Goal: Information Seeking & Learning: Learn about a topic

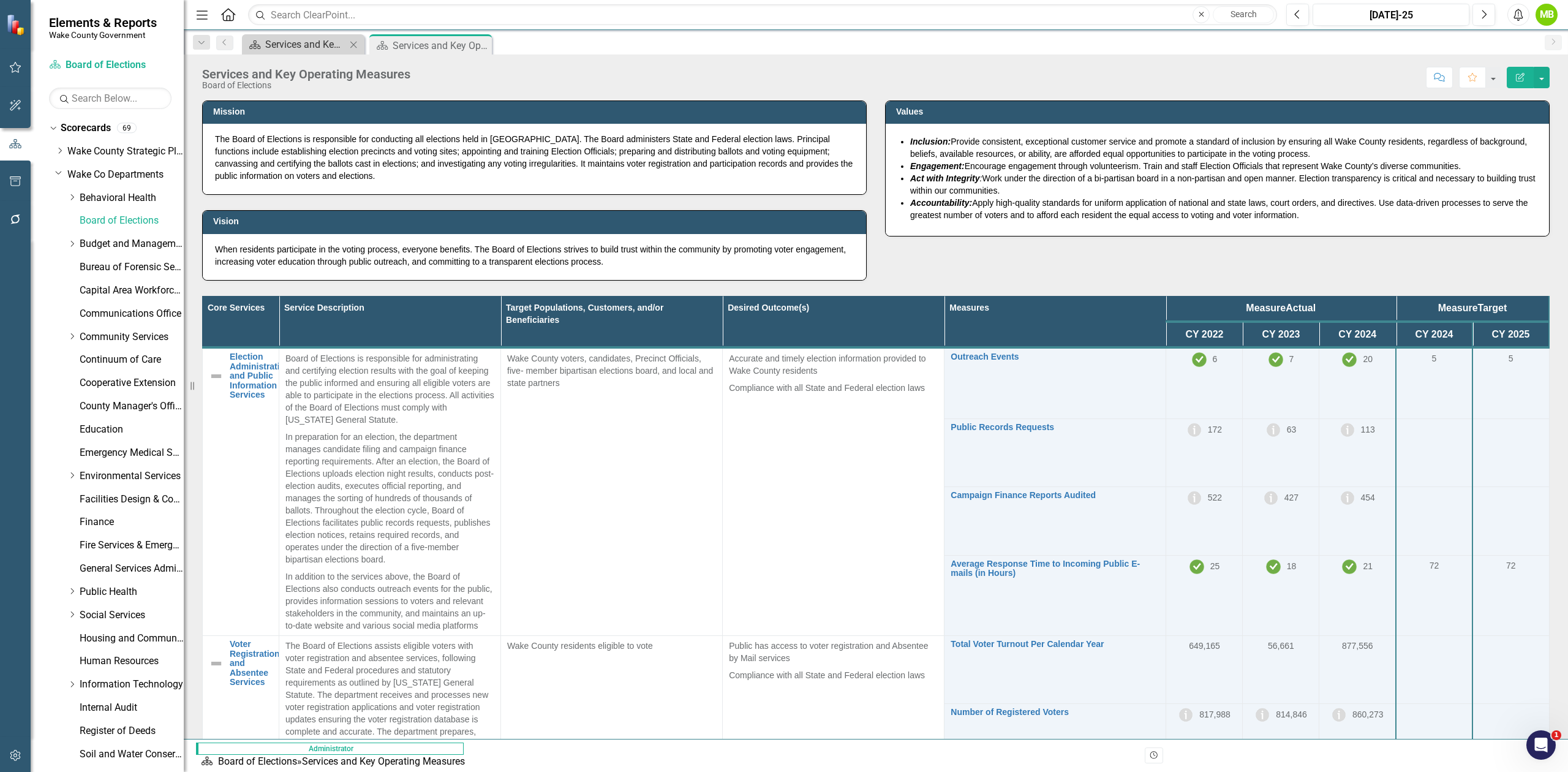
click at [305, 47] on div "Services and Key Operating Measures" at bounding box center [306, 44] width 81 height 15
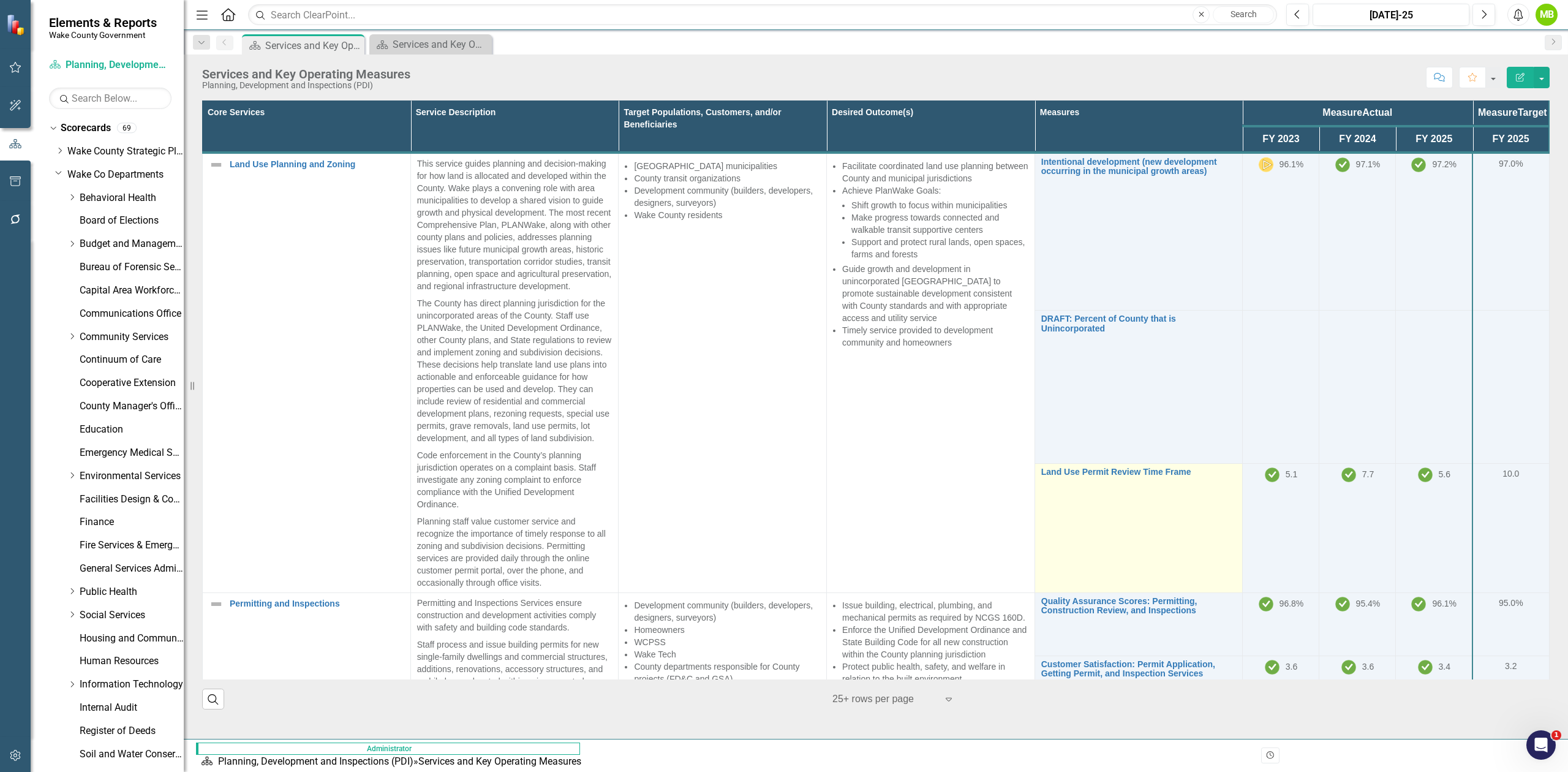
scroll to position [163, 0]
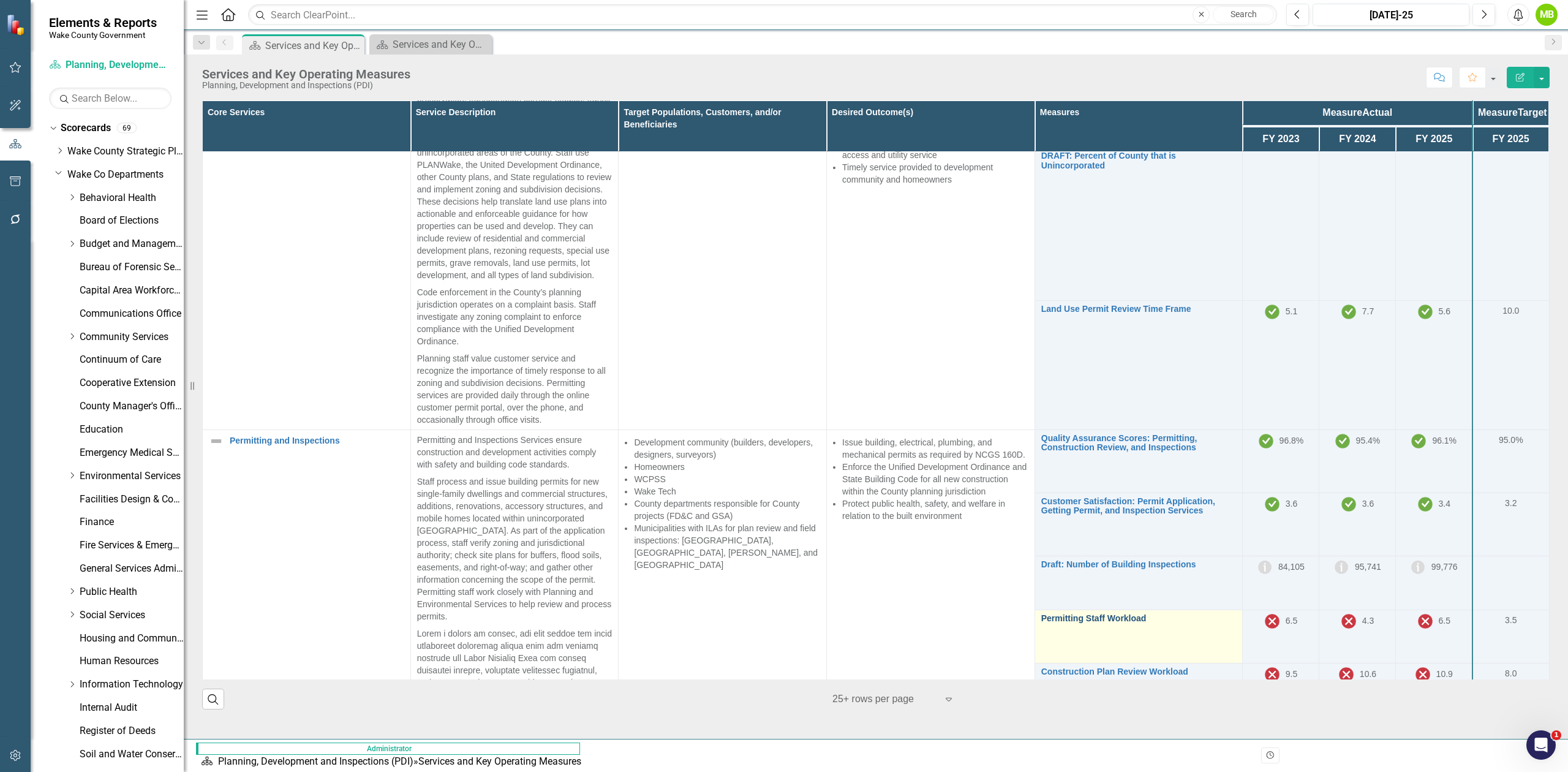
click at [1044, 543] on link "Permitting Staff Workload" at bounding box center [1140, 618] width 196 height 9
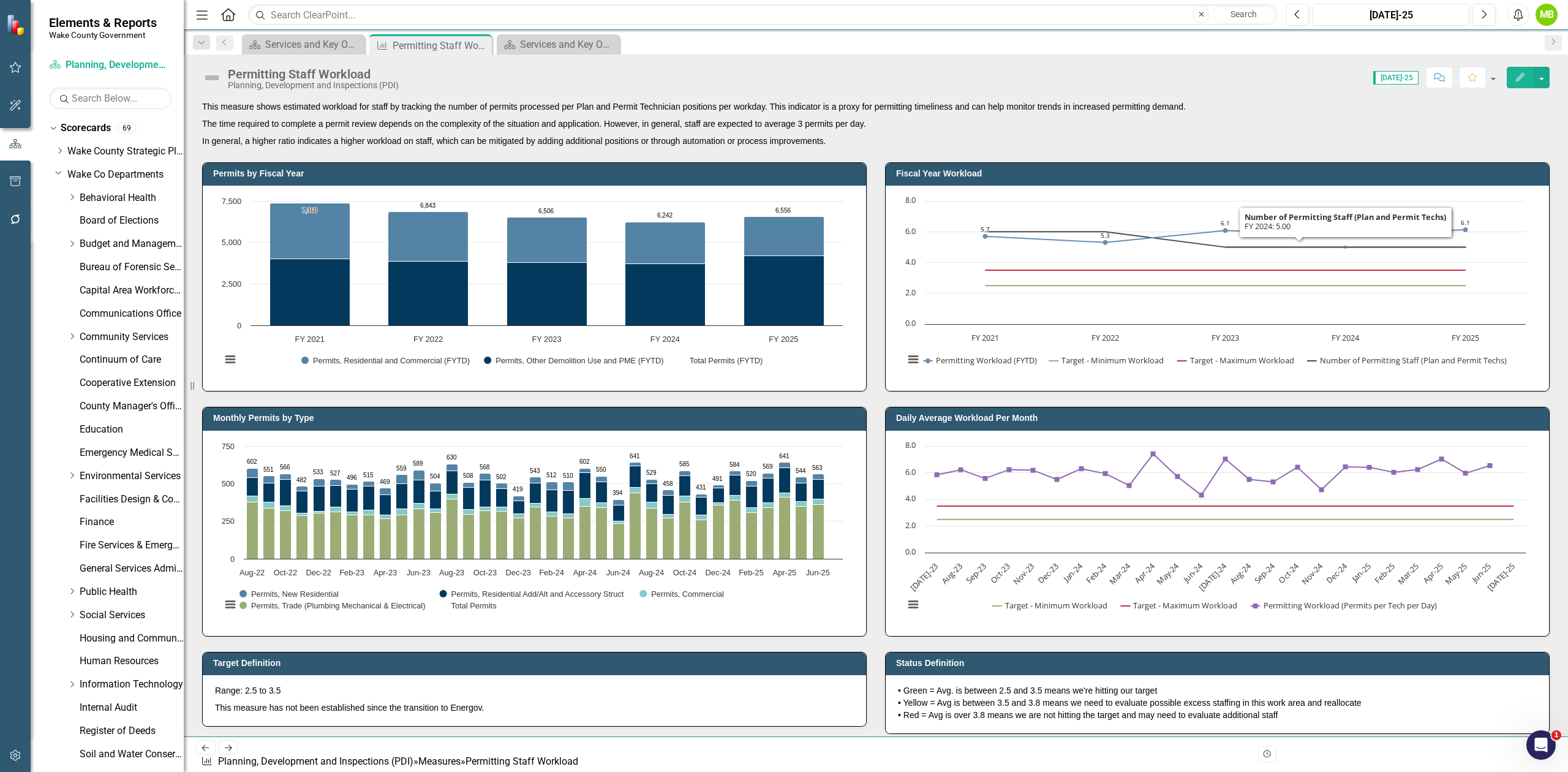
click at [1045, 108] on p "This measure shows estimated workload for staff by tracking the number of permi…" at bounding box center [875, 107] width 1348 height 14
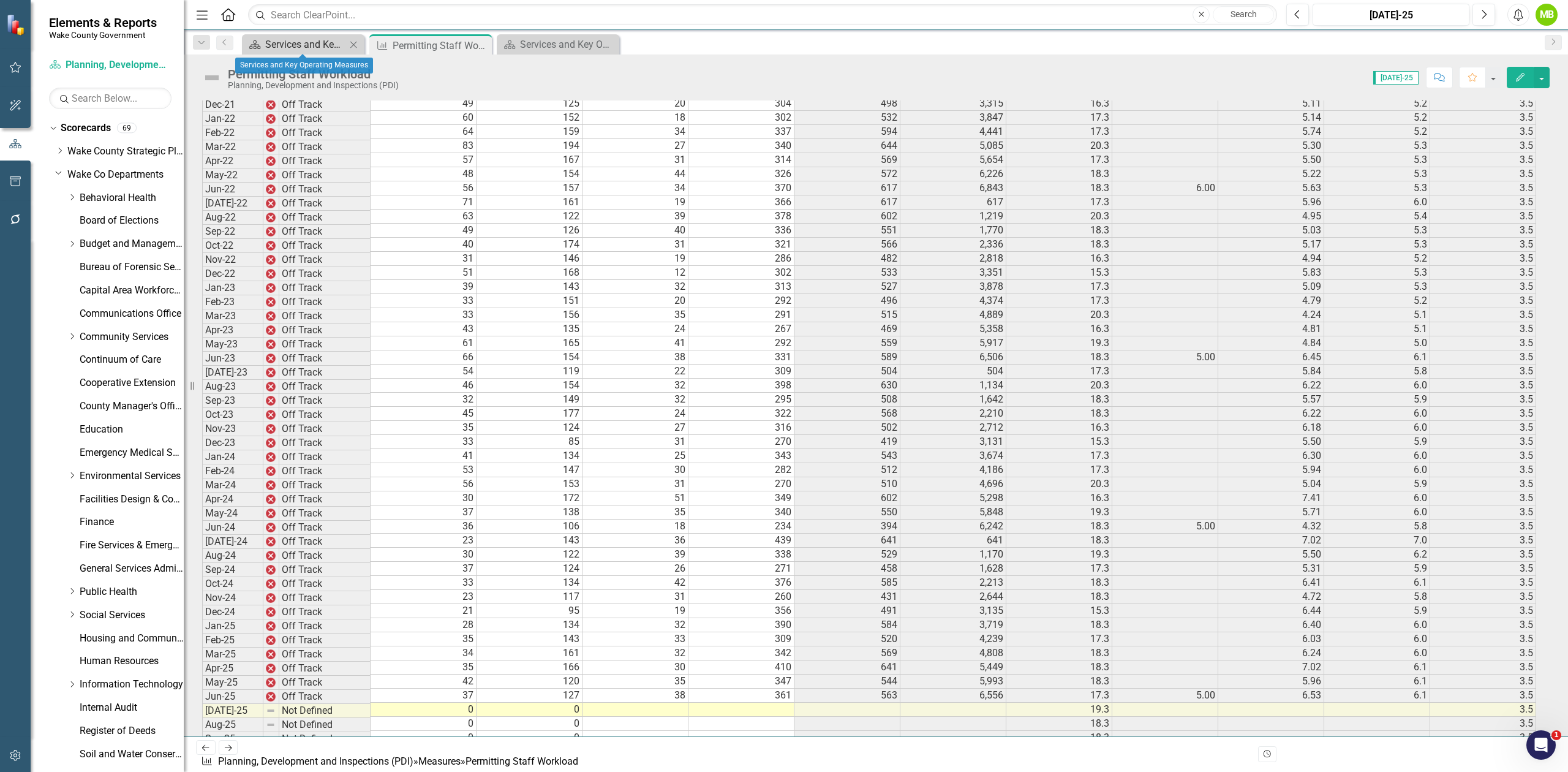
click at [282, 42] on div "Services and Key Operating Measures" at bounding box center [306, 44] width 81 height 15
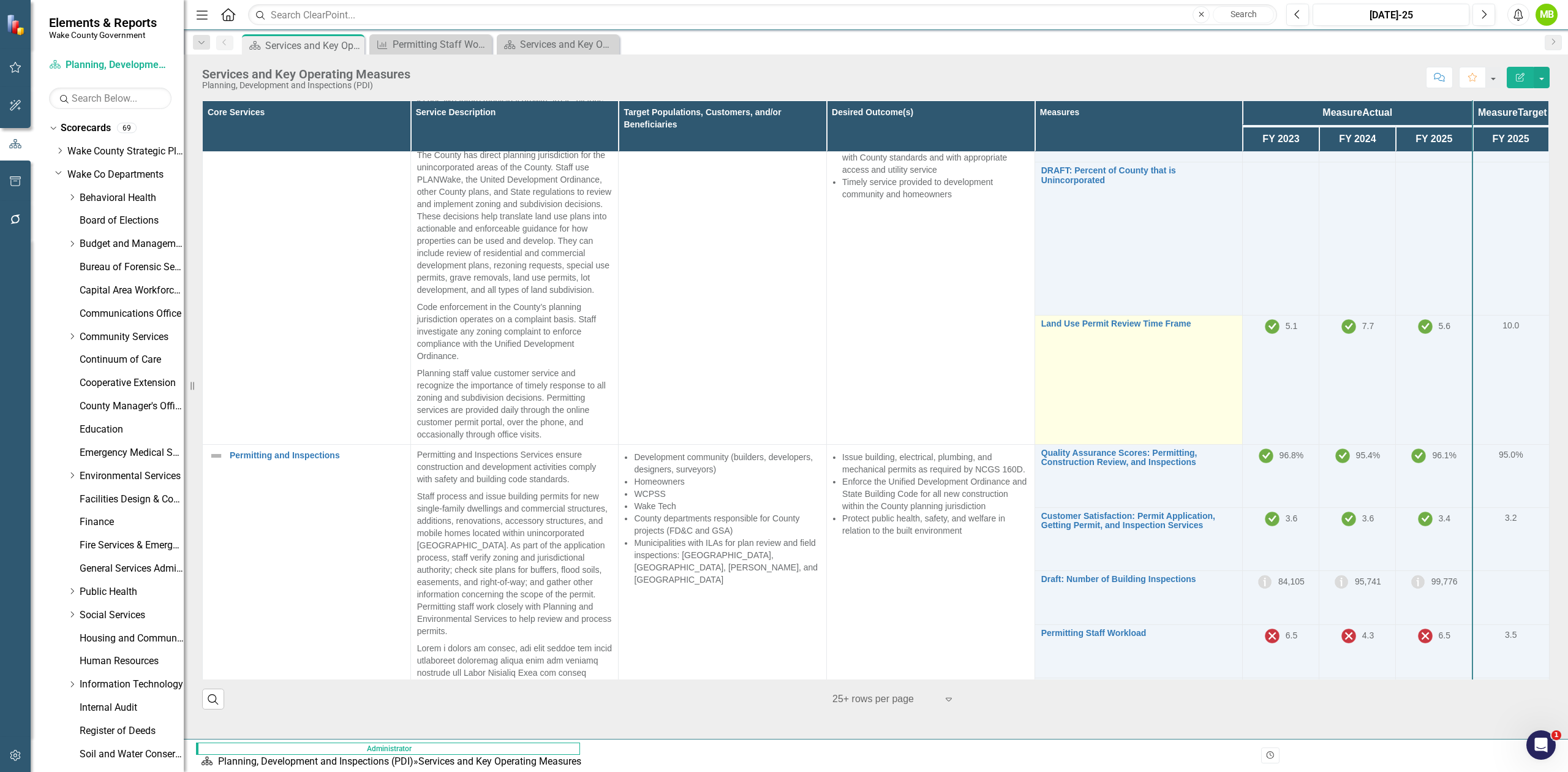
scroll to position [163, 0]
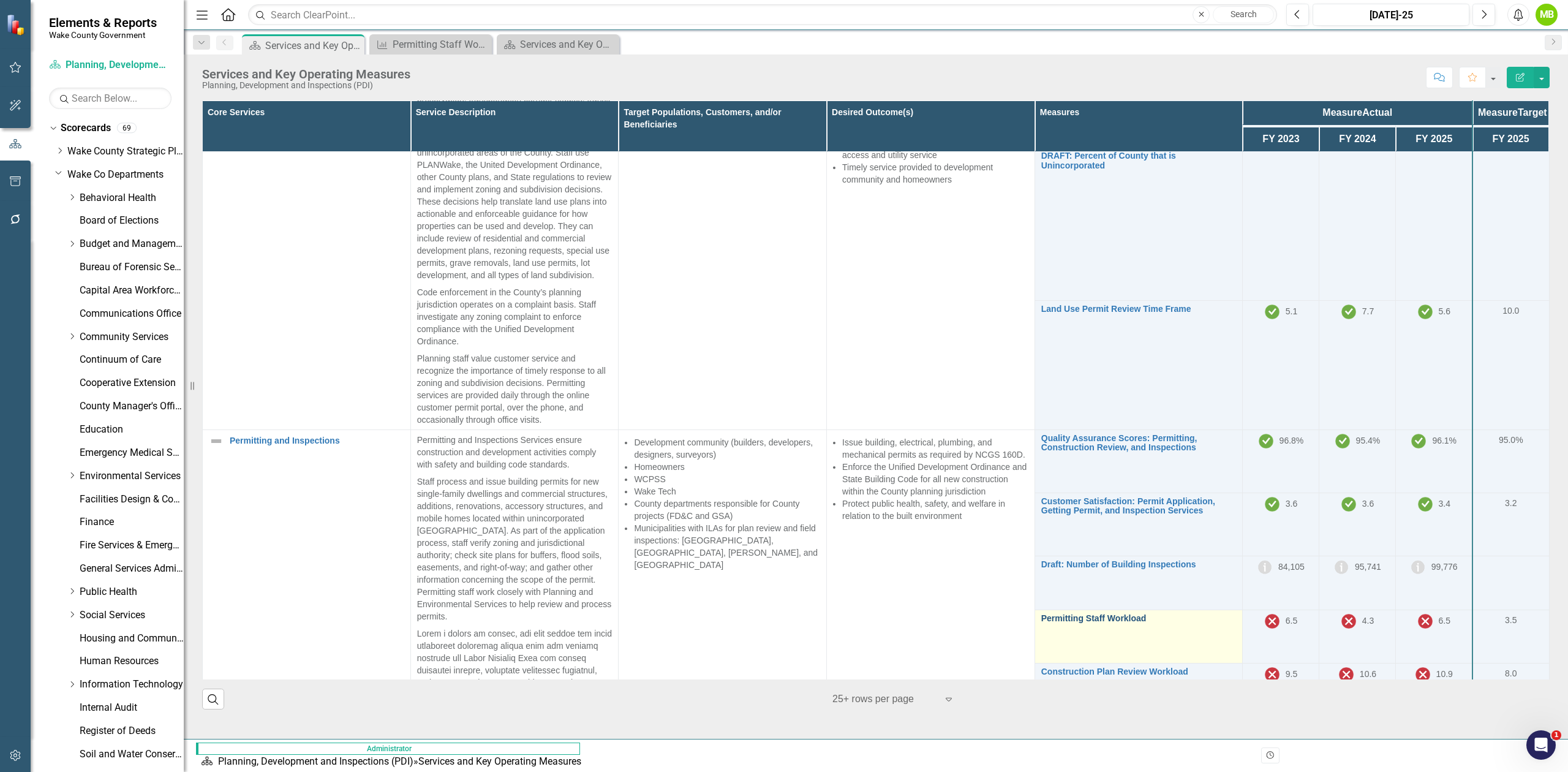
click at [1042, 543] on link "Permitting Staff Workload" at bounding box center [1140, 618] width 196 height 9
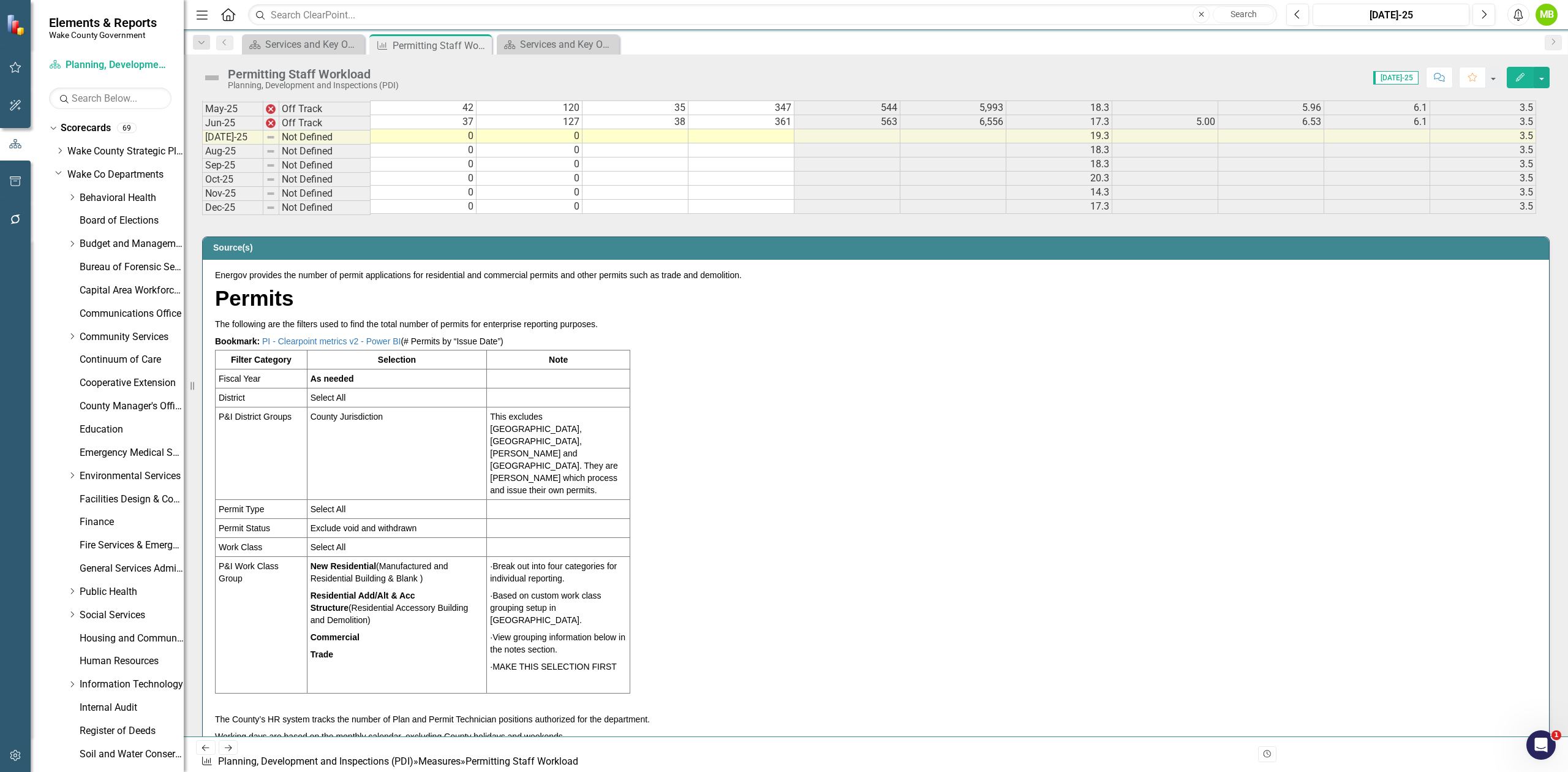
scroll to position [2450, 0]
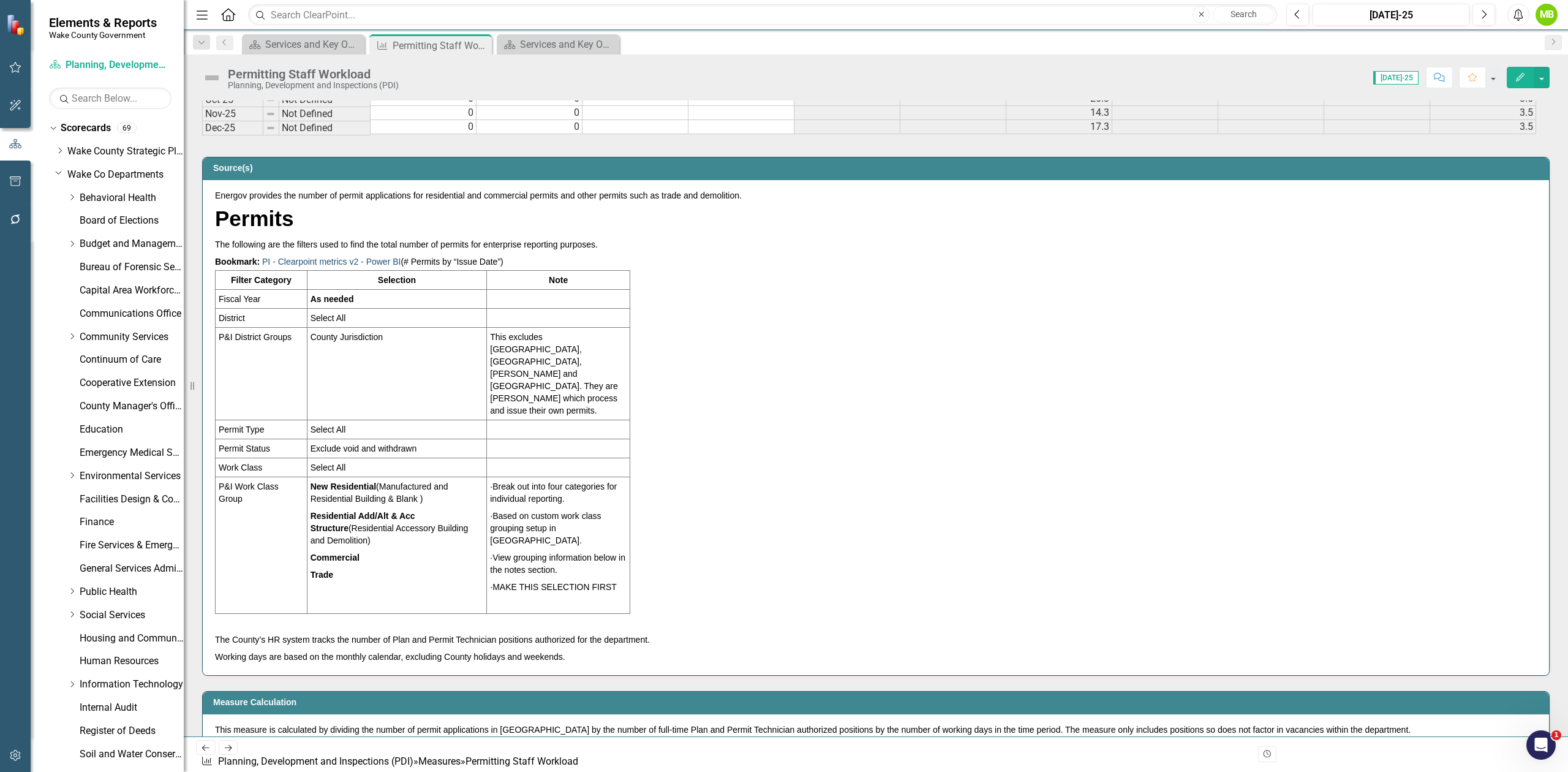
click at [324, 266] on link "PI - Clearpoint metrics v2 - Power BI" at bounding box center [331, 261] width 138 height 10
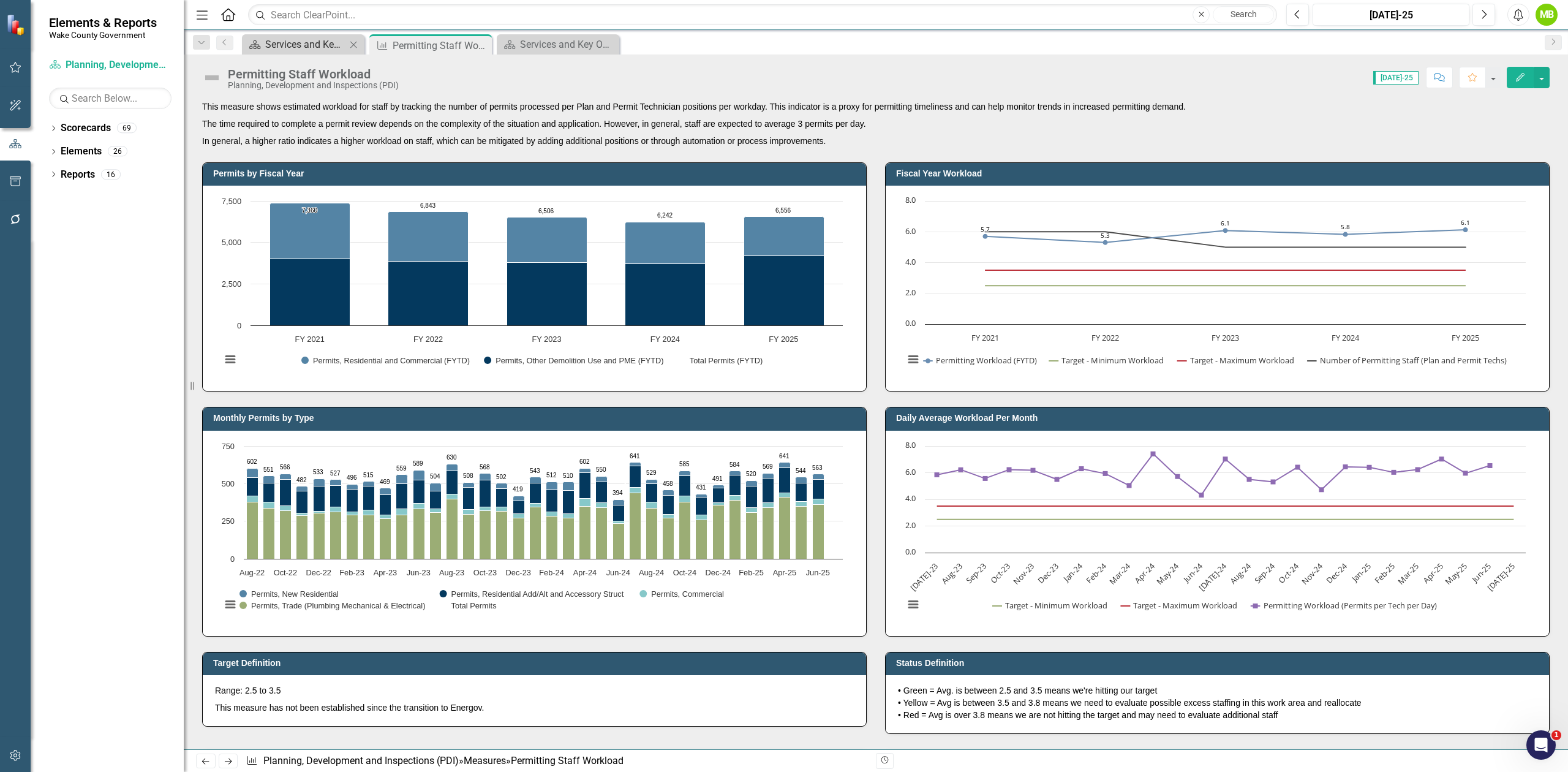
click at [311, 44] on div "Services and Key Operating Measures" at bounding box center [306, 44] width 81 height 15
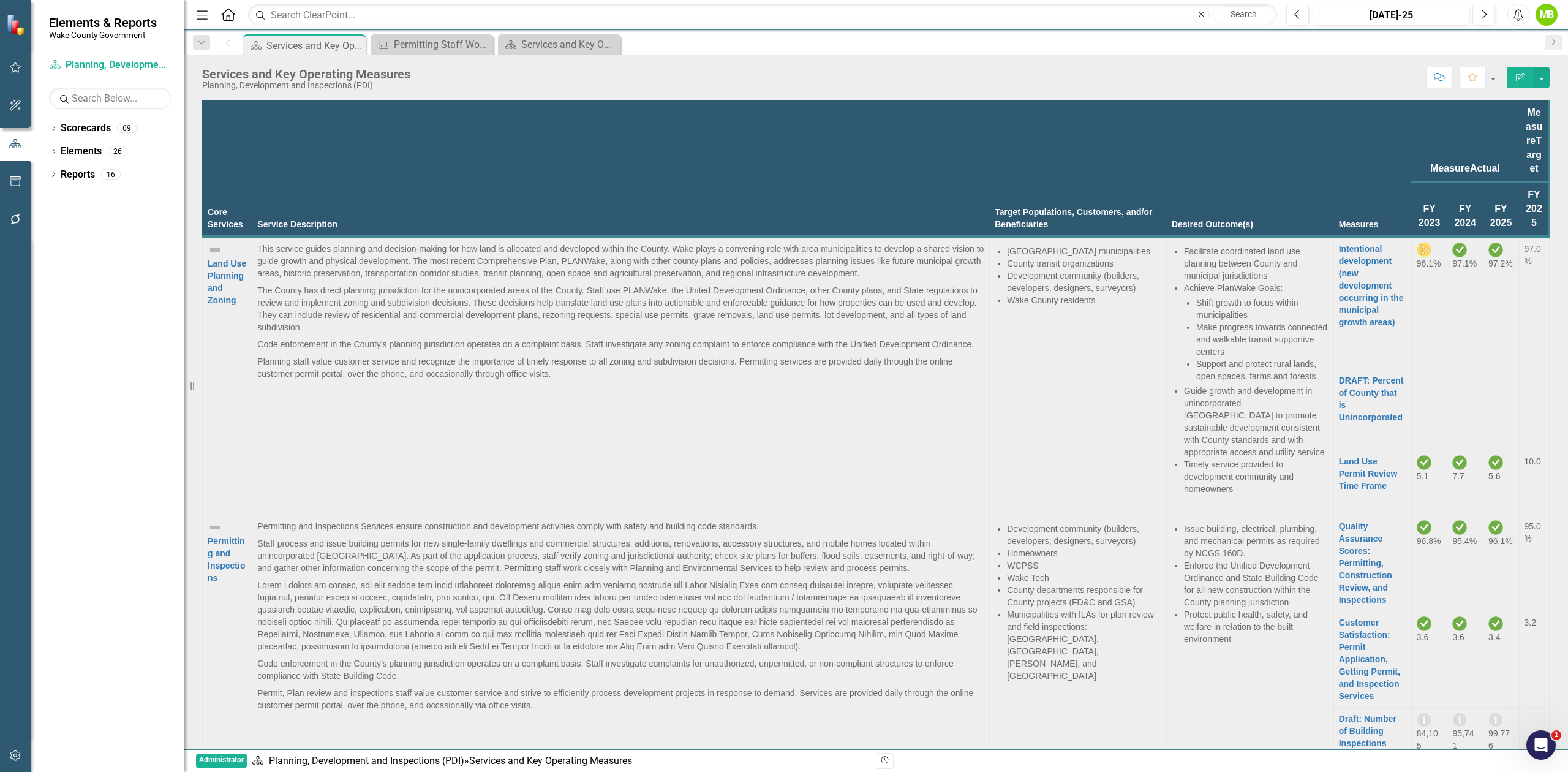
scroll to position [326, 0]
click at [417, 34] on div "Measure Permitting Staff Workload Close" at bounding box center [432, 44] width 123 height 21
click at [420, 45] on div "Permitting Staff Workload" at bounding box center [435, 44] width 81 height 15
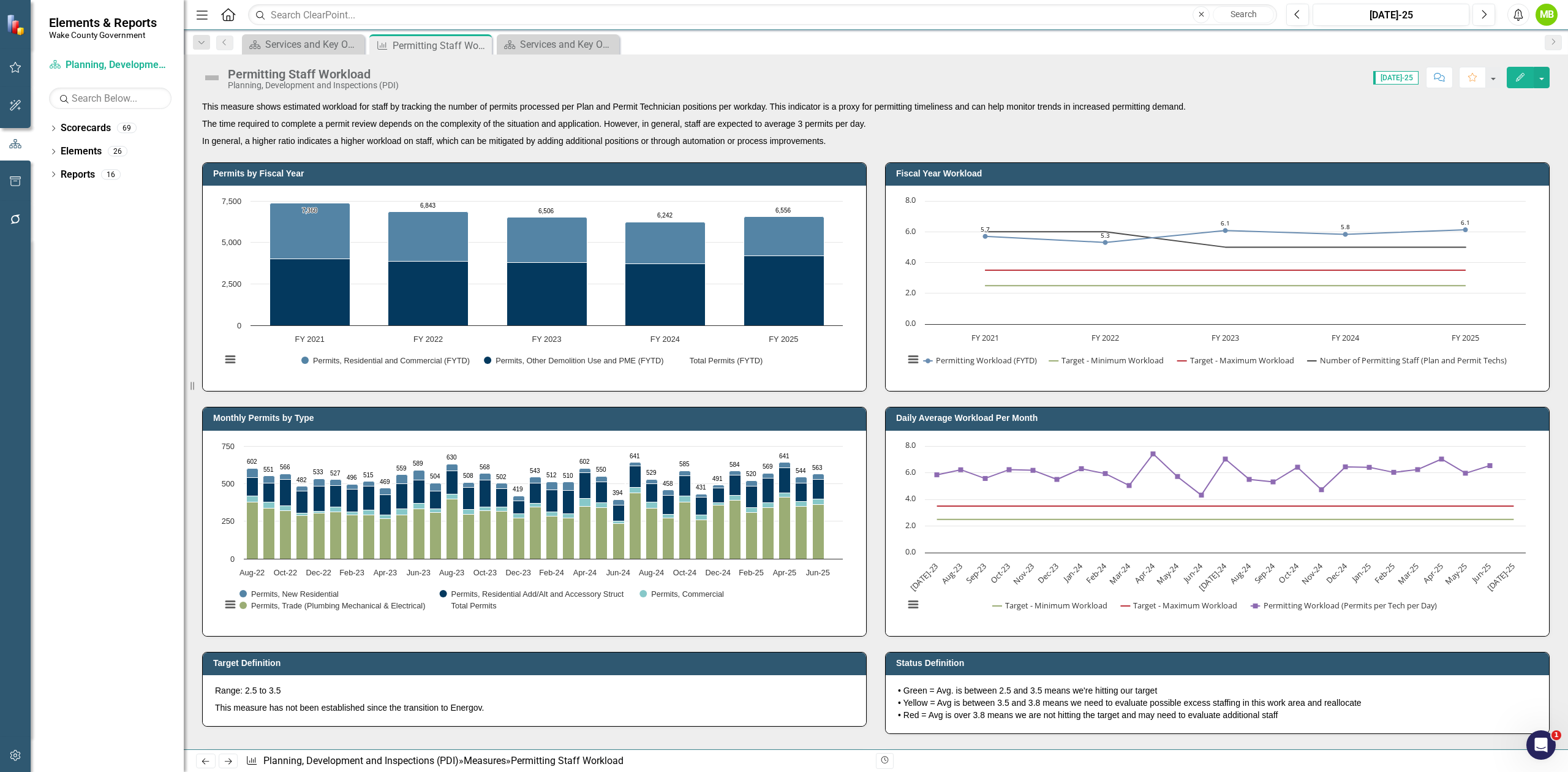
drag, startPoint x: 197, startPoint y: 152, endPoint x: 216, endPoint y: 153, distance: 19.0
click at [216, 153] on div "Permits by Fiscal Year Chart Combination chart with 3 data series. Permits by F…" at bounding box center [535, 269] width 683 height 244
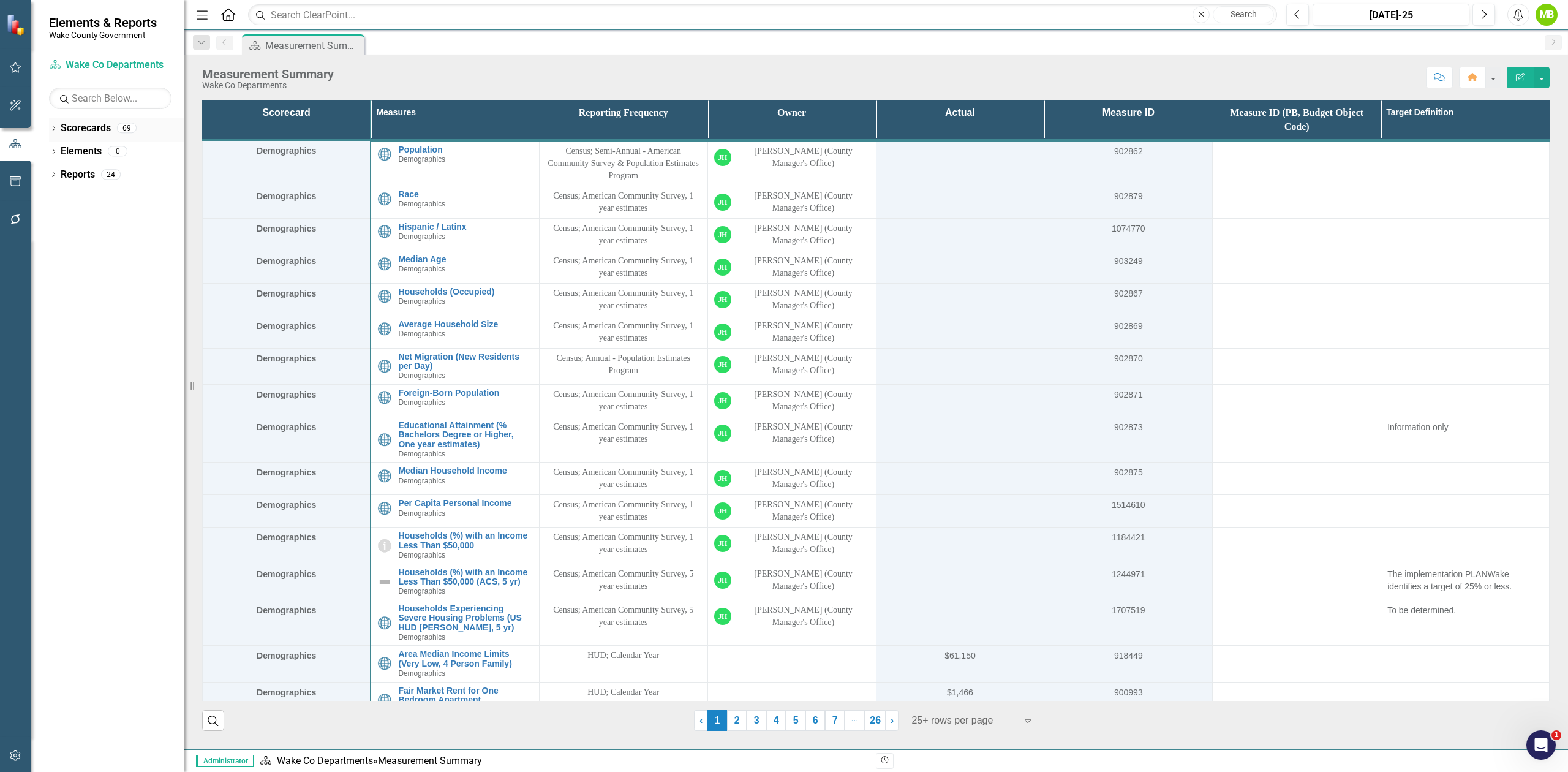
click at [54, 126] on icon "Dropdown" at bounding box center [53, 129] width 9 height 7
click at [57, 175] on icon "Dropdown" at bounding box center [60, 174] width 9 height 8
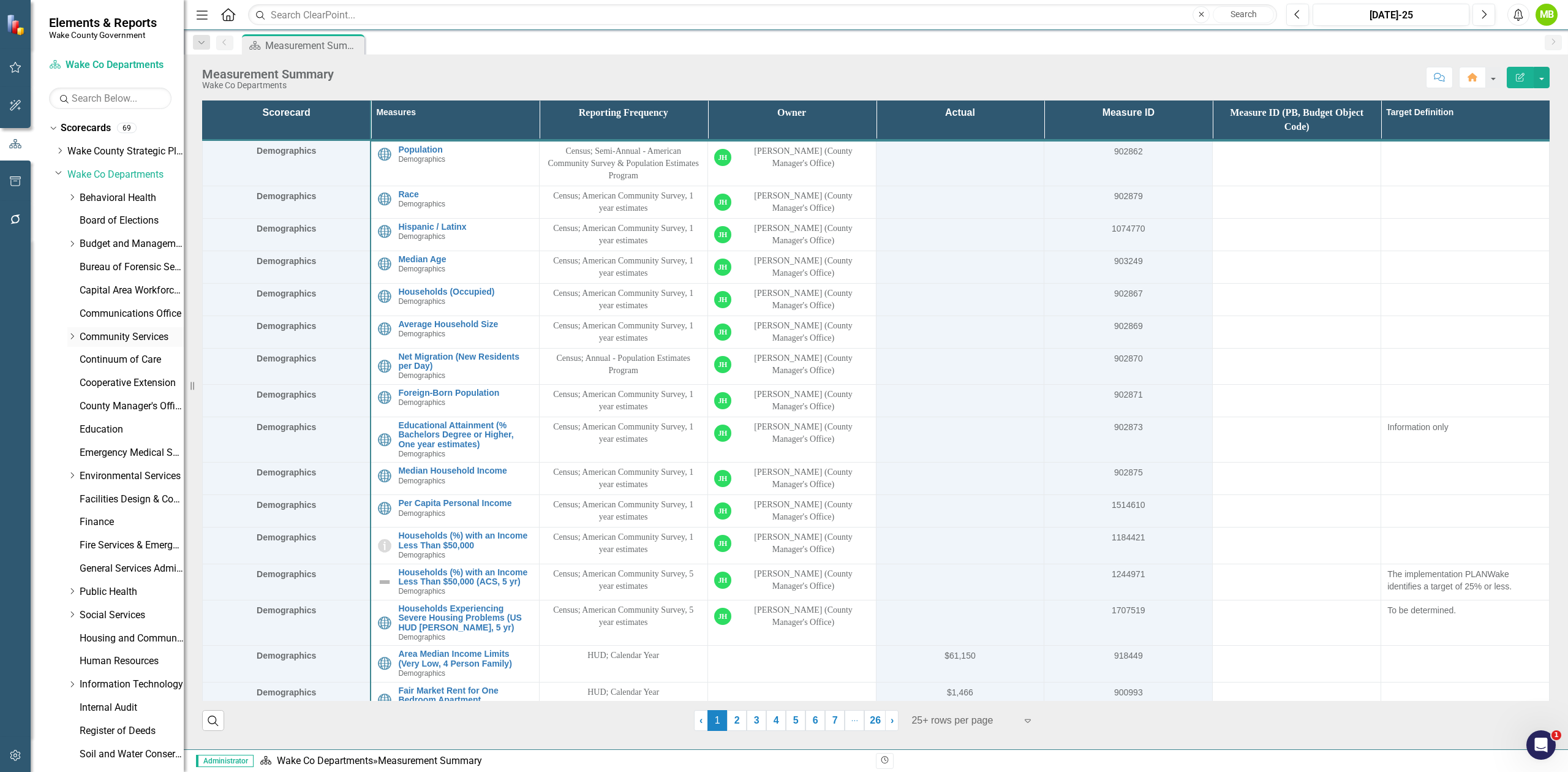
click at [75, 339] on icon "Dropdown" at bounding box center [71, 336] width 9 height 8
click at [105, 411] on link "Planning, Development and Inspections (PDI)" at bounding box center [138, 407] width 92 height 14
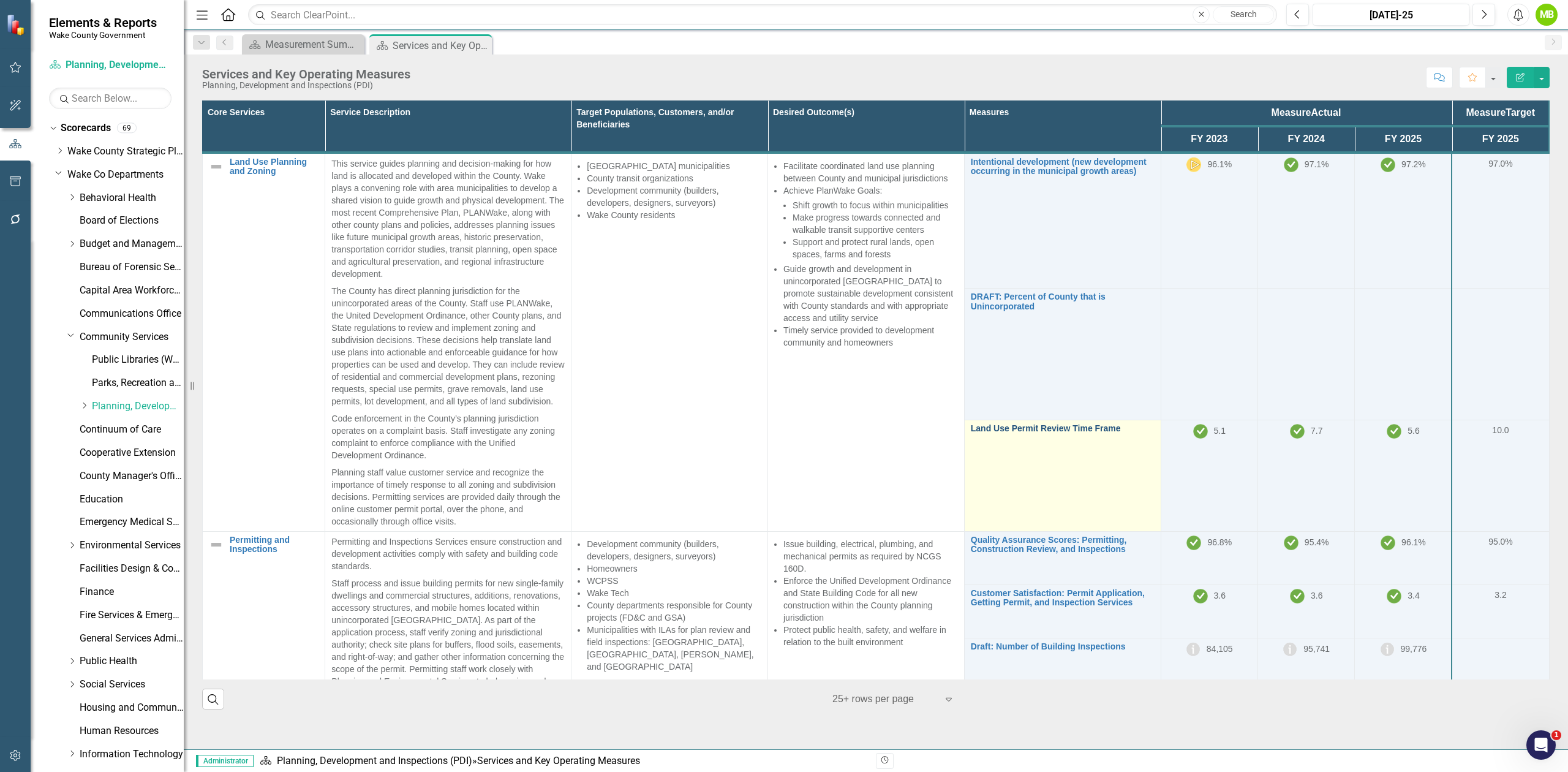
click at [1008, 433] on link "Land Use Permit Review Time Frame" at bounding box center [1063, 428] width 184 height 9
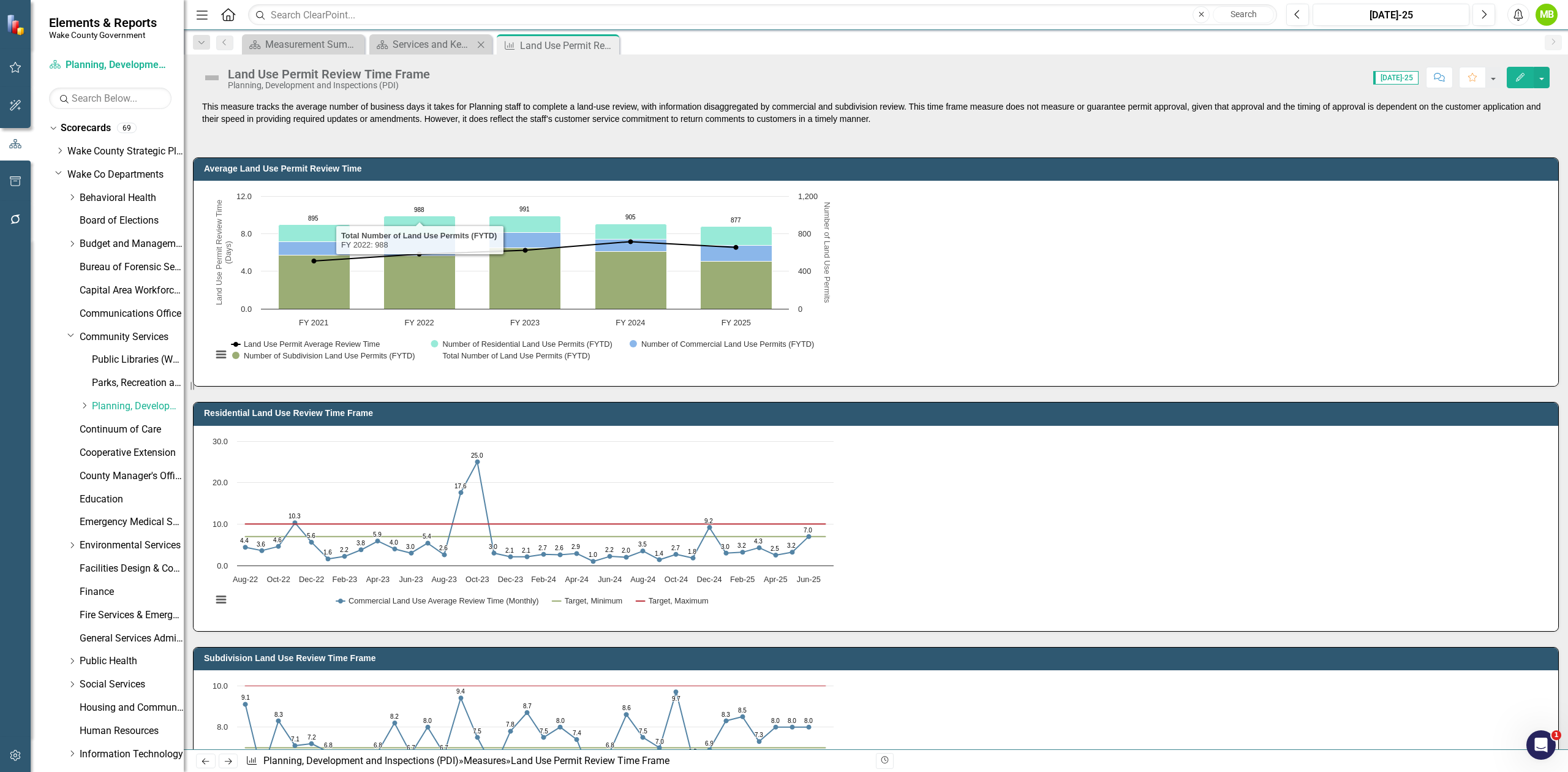
click at [409, 35] on div "Scorecard Services and Key Operating Measures Close" at bounding box center [430, 44] width 123 height 21
click at [423, 50] on div "Services and Key Operating Measures" at bounding box center [433, 44] width 81 height 15
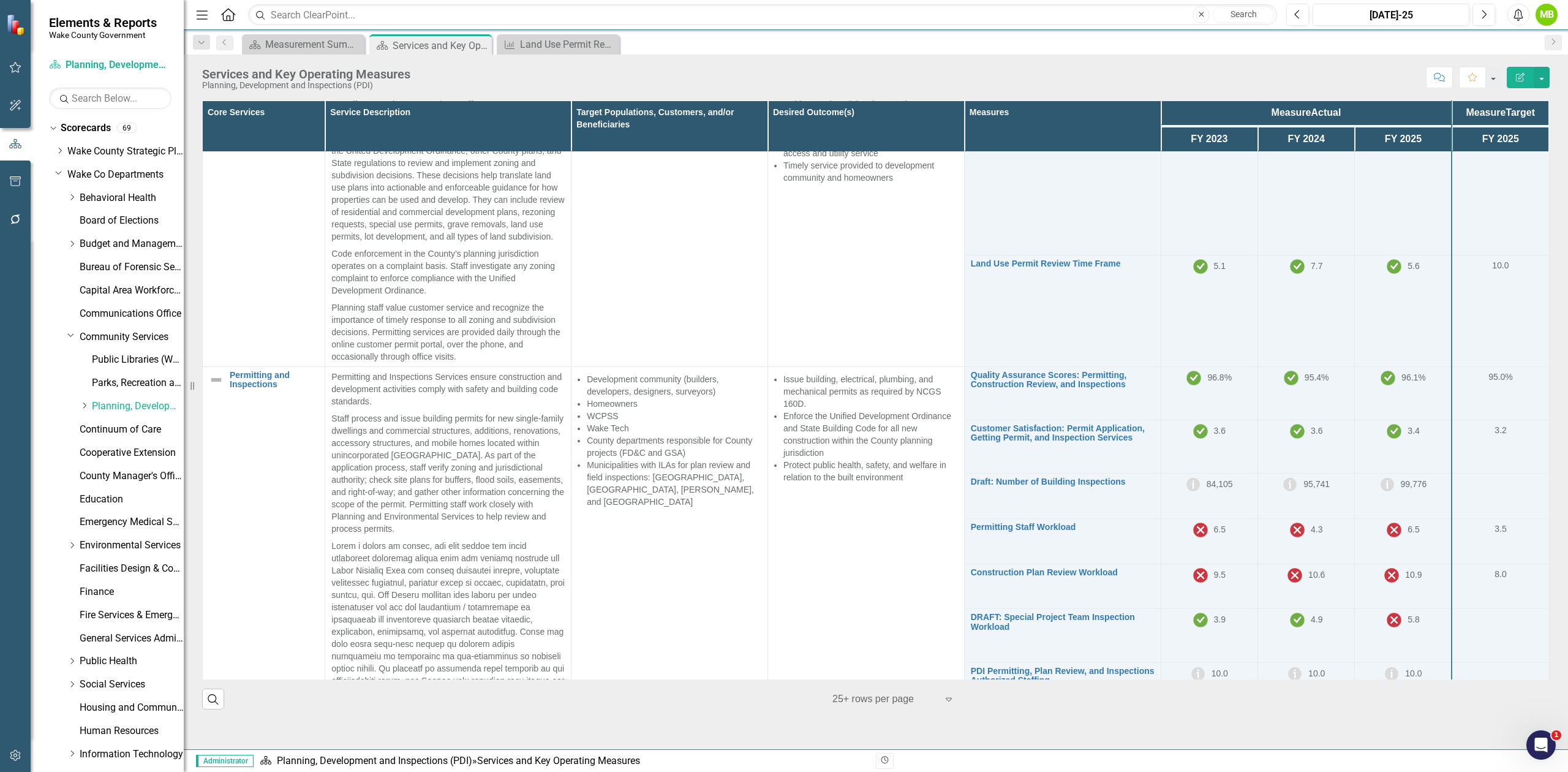
scroll to position [245, 0]
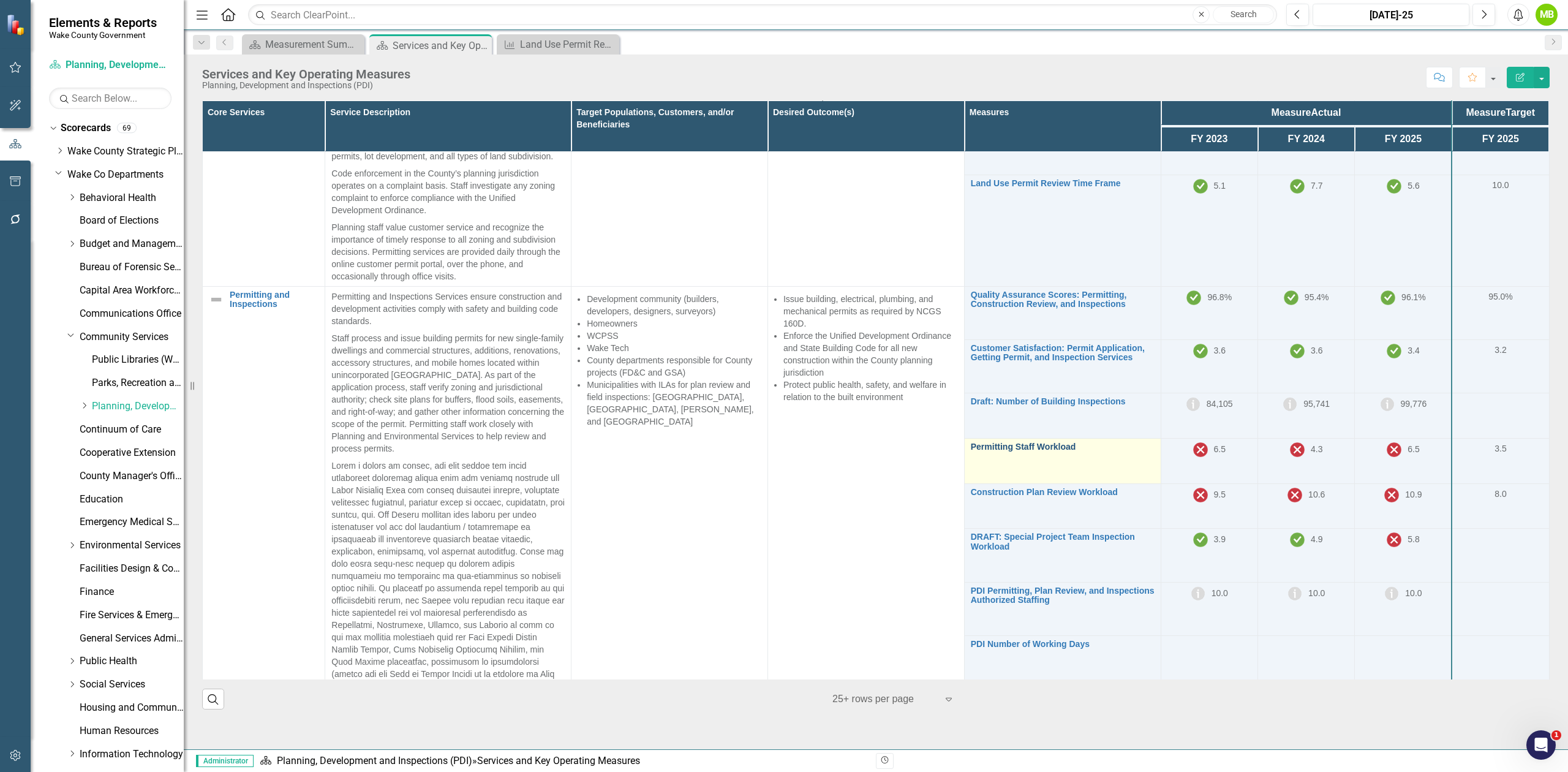
click at [1031, 452] on link "Permitting Staff Workload" at bounding box center [1063, 446] width 184 height 9
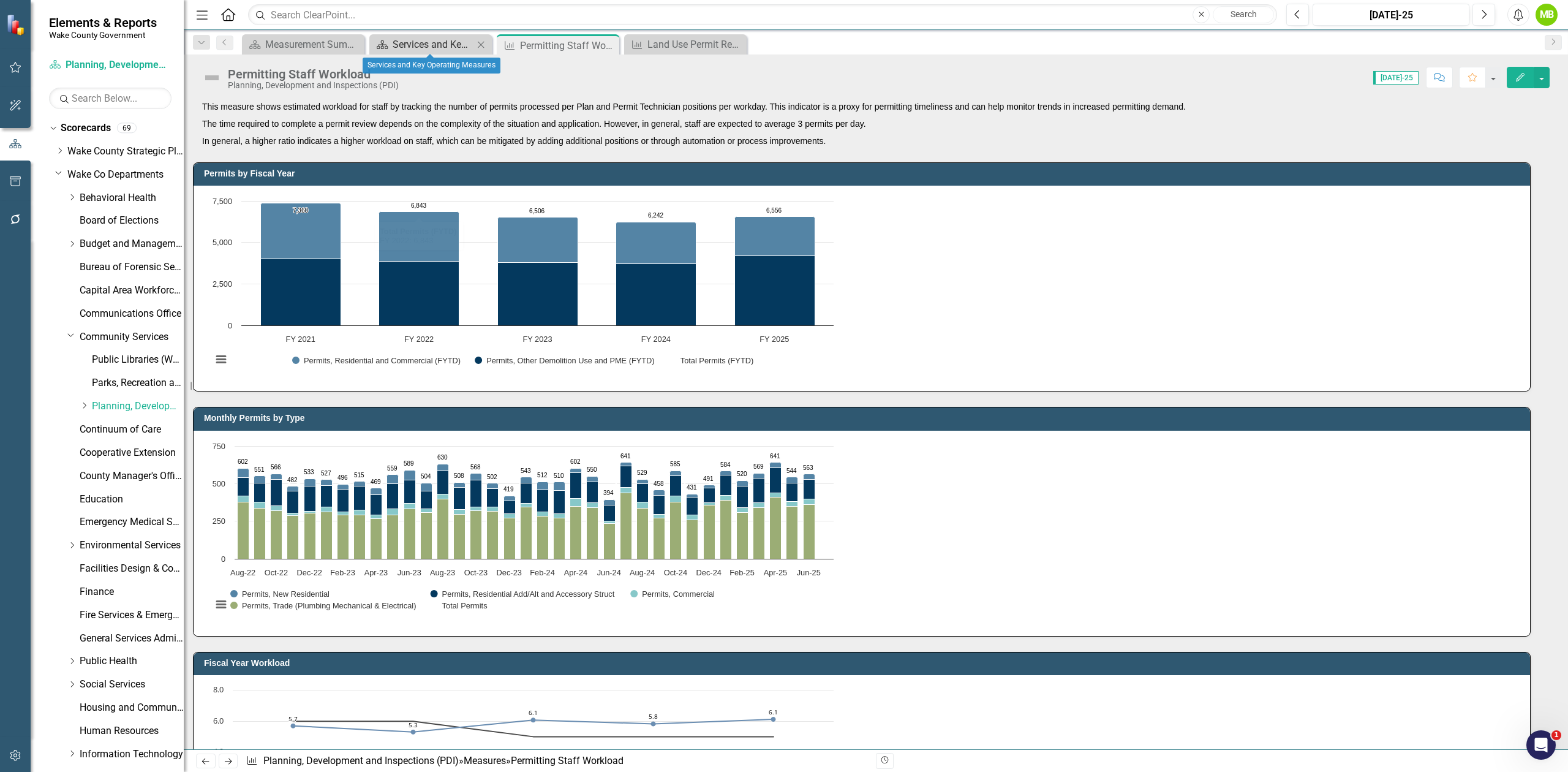
click at [427, 42] on div "Services and Key Operating Measures" at bounding box center [433, 44] width 81 height 15
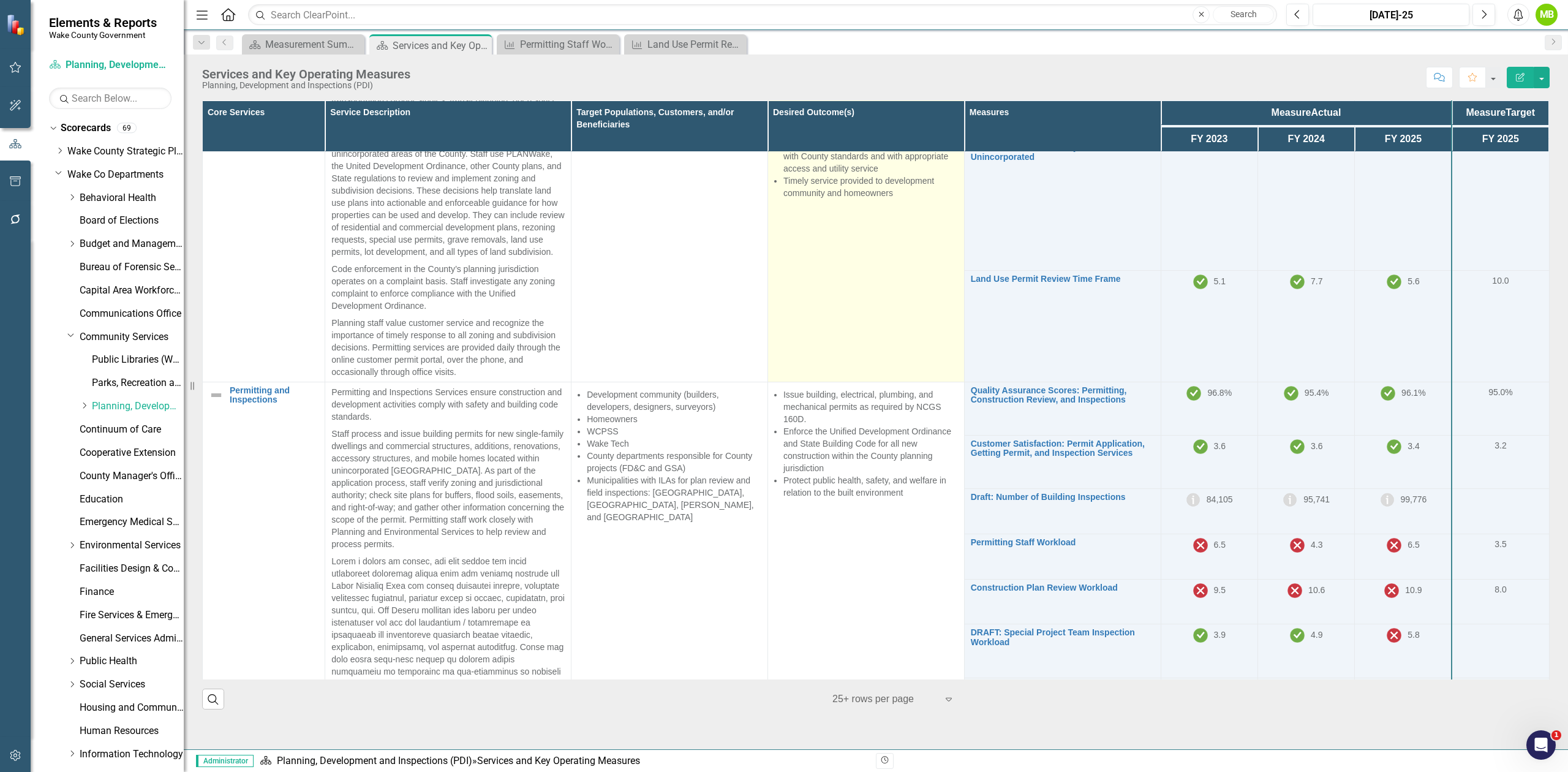
scroll to position [163, 0]
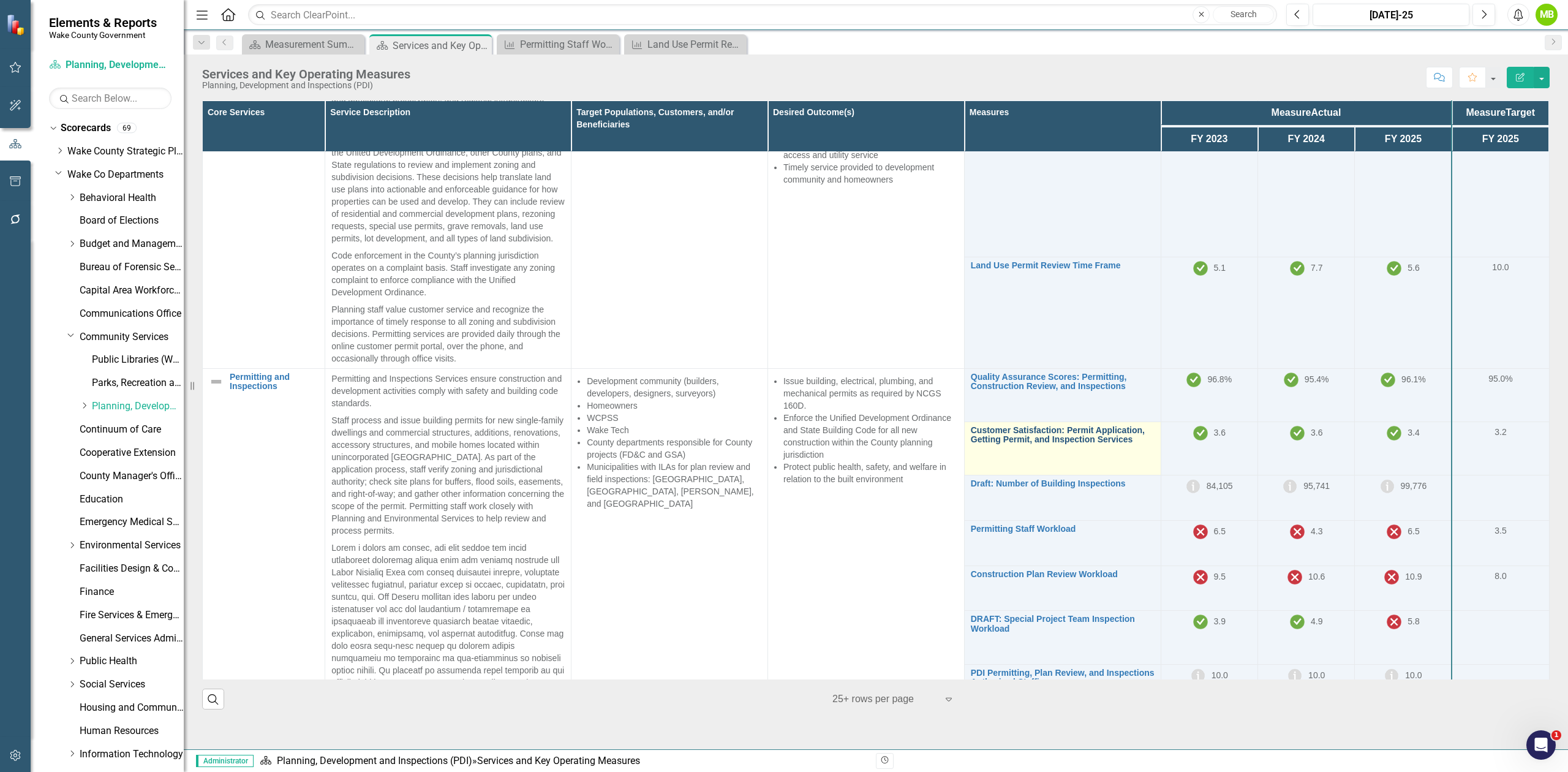
click at [1083, 445] on link "Customer Satisfaction: Permit Application, Getting Permit, and Inspection Servi…" at bounding box center [1063, 435] width 184 height 19
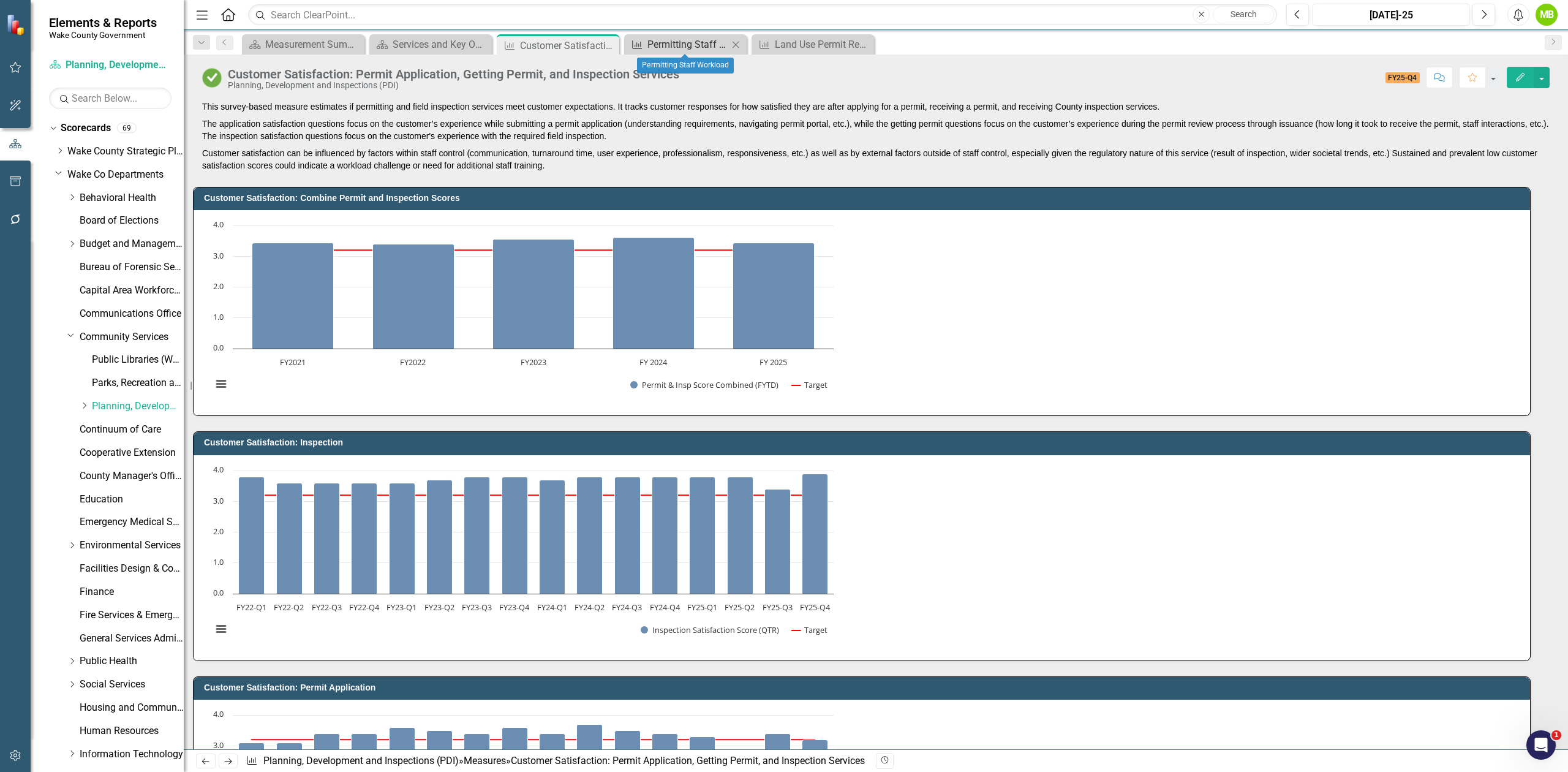
click at [696, 44] on div "Permitting Staff Workload" at bounding box center [688, 44] width 81 height 15
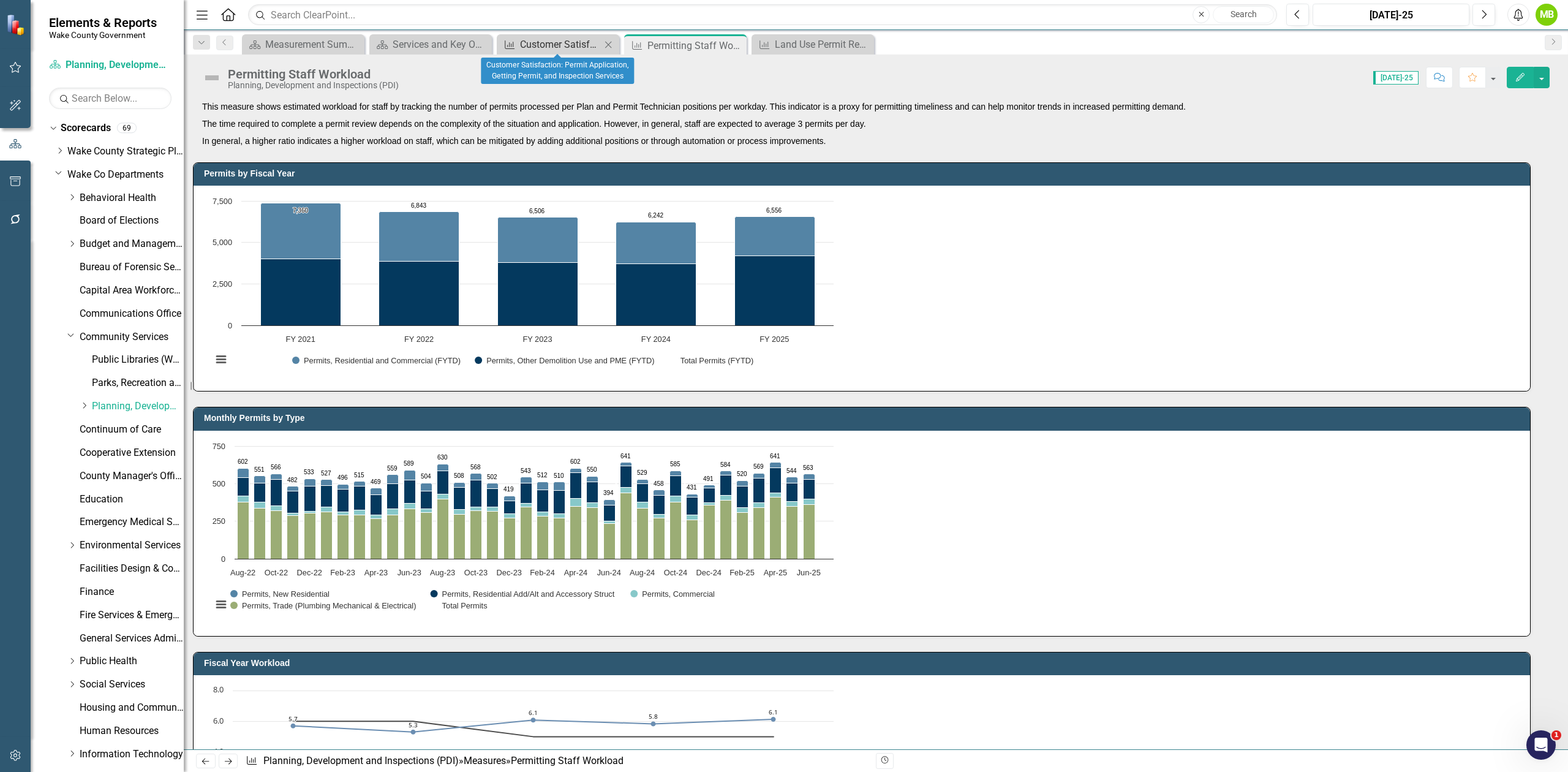
click at [562, 51] on div "Customer Satisfaction: Permit Application, Getting Permit, and Inspection Servi…" at bounding box center [561, 44] width 81 height 15
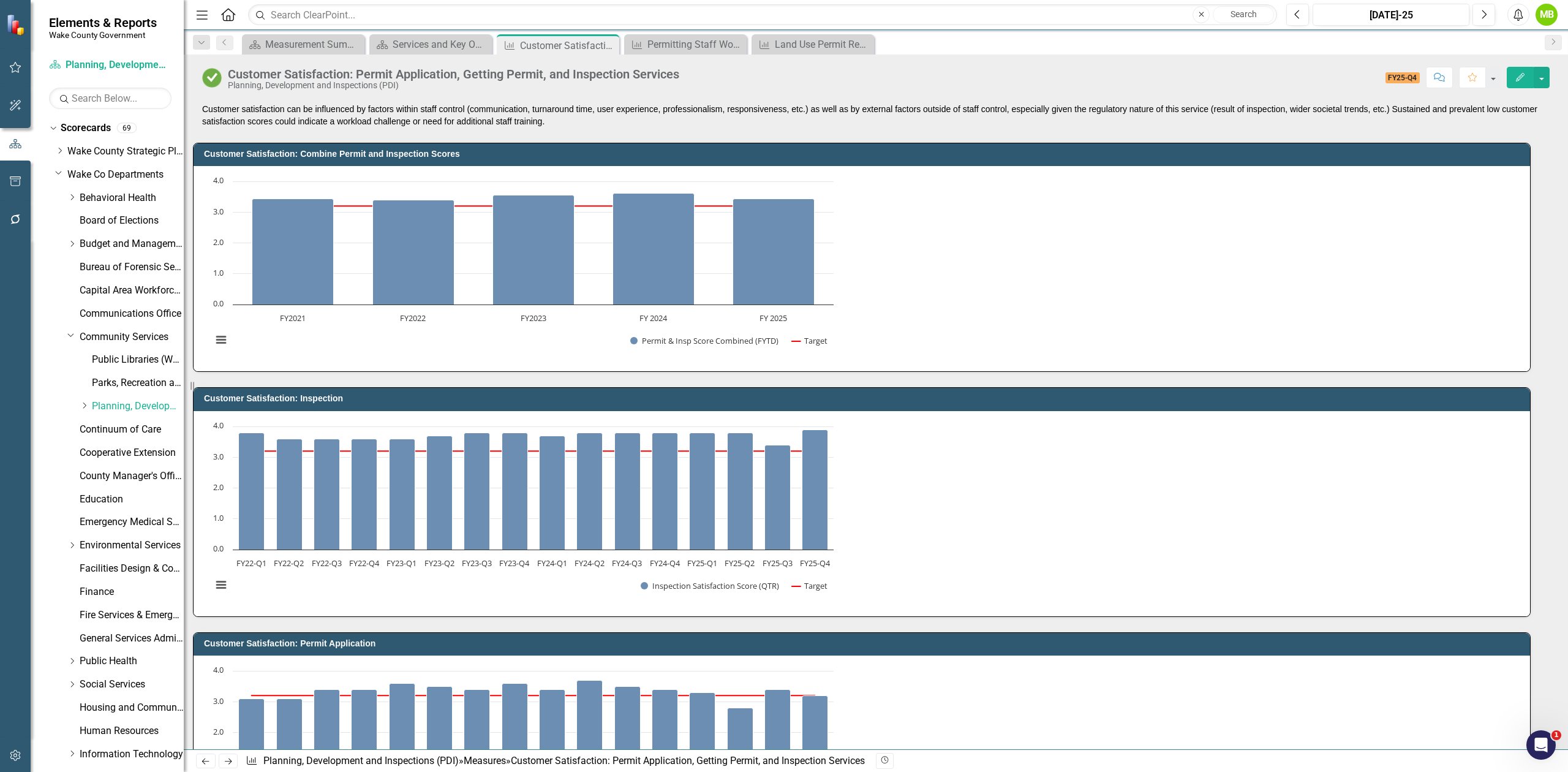
scroll to position [81, 0]
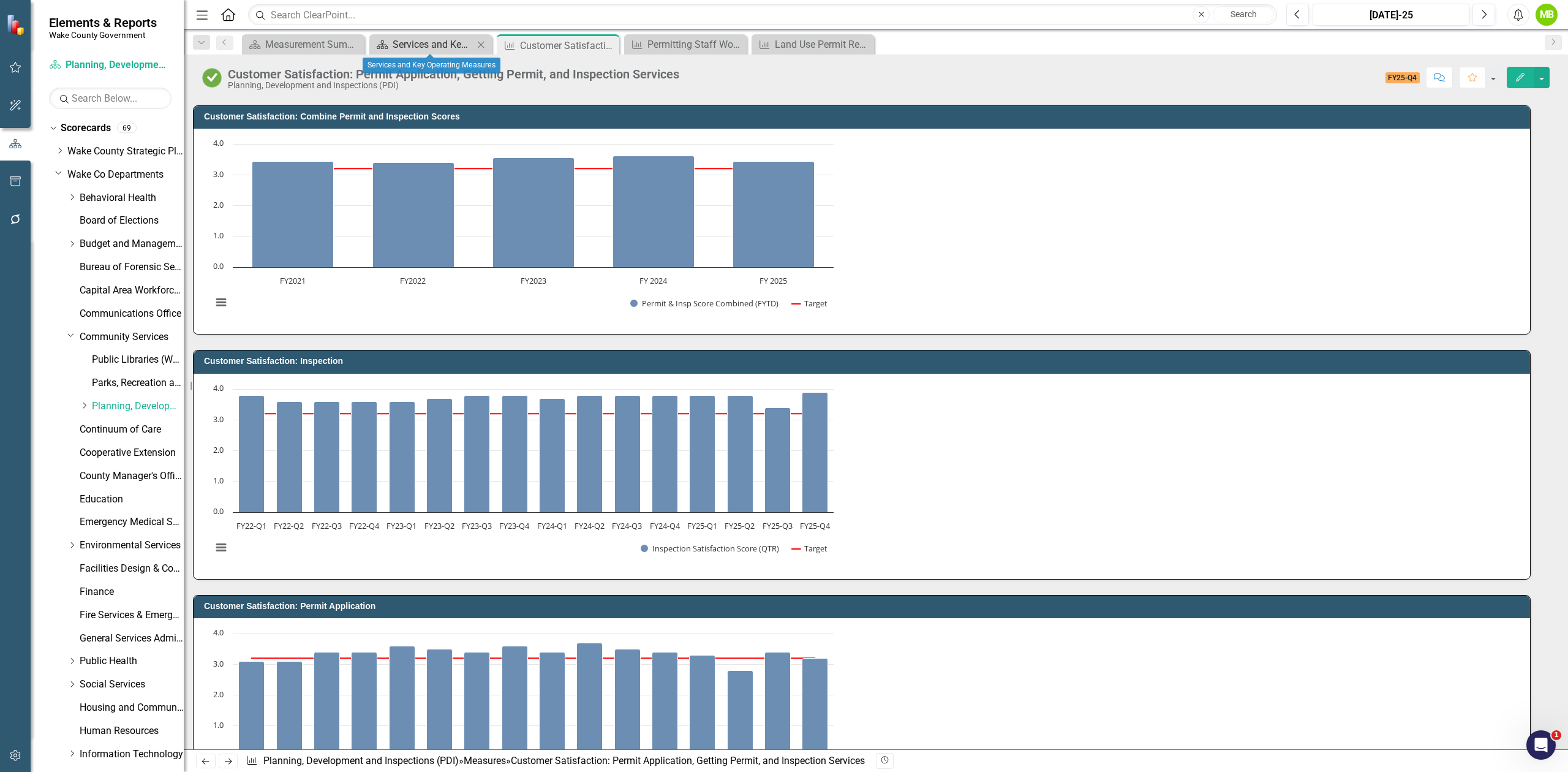
click at [431, 49] on div "Services and Key Operating Measures" at bounding box center [433, 44] width 81 height 15
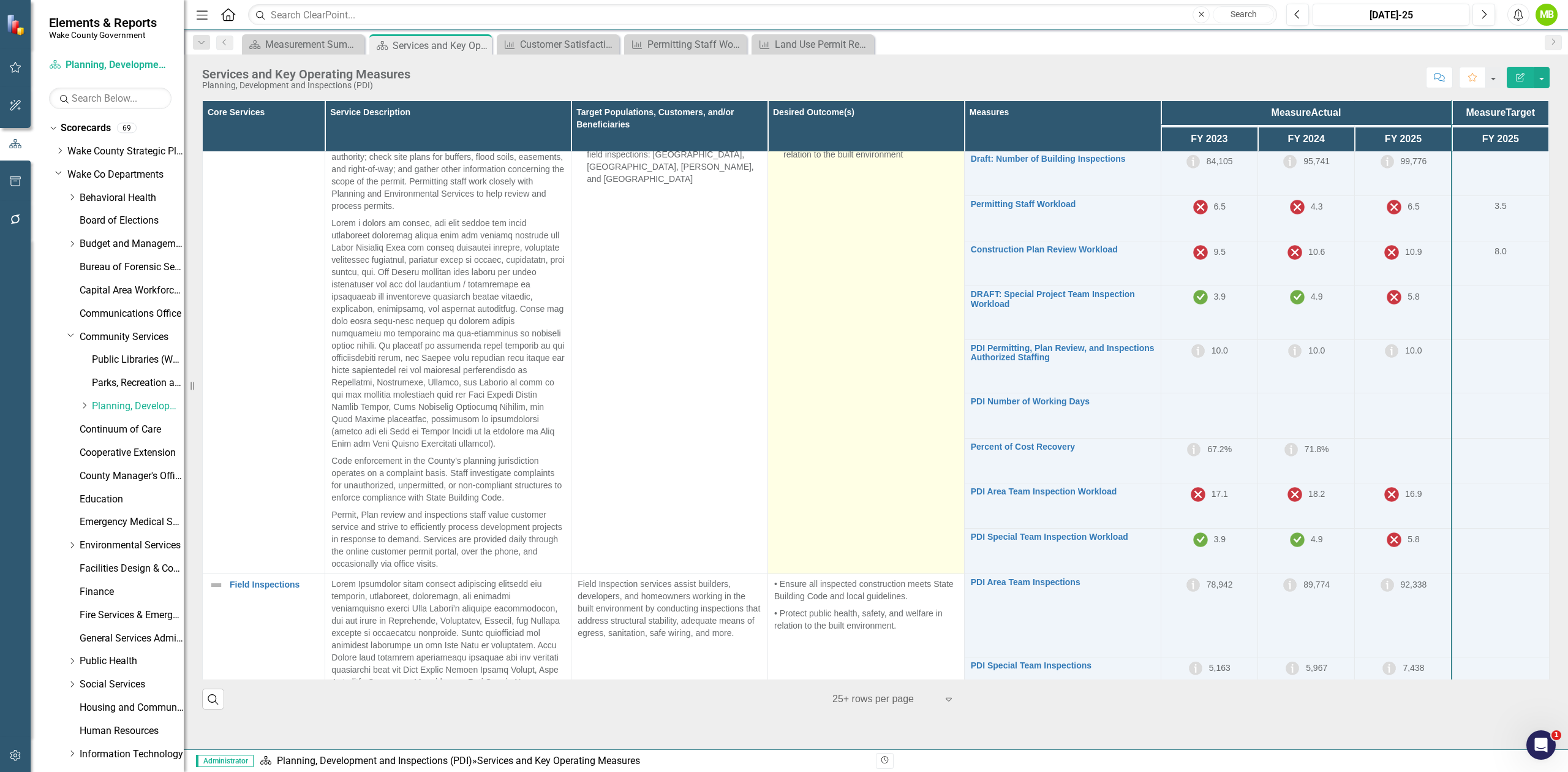
scroll to position [490, 0]
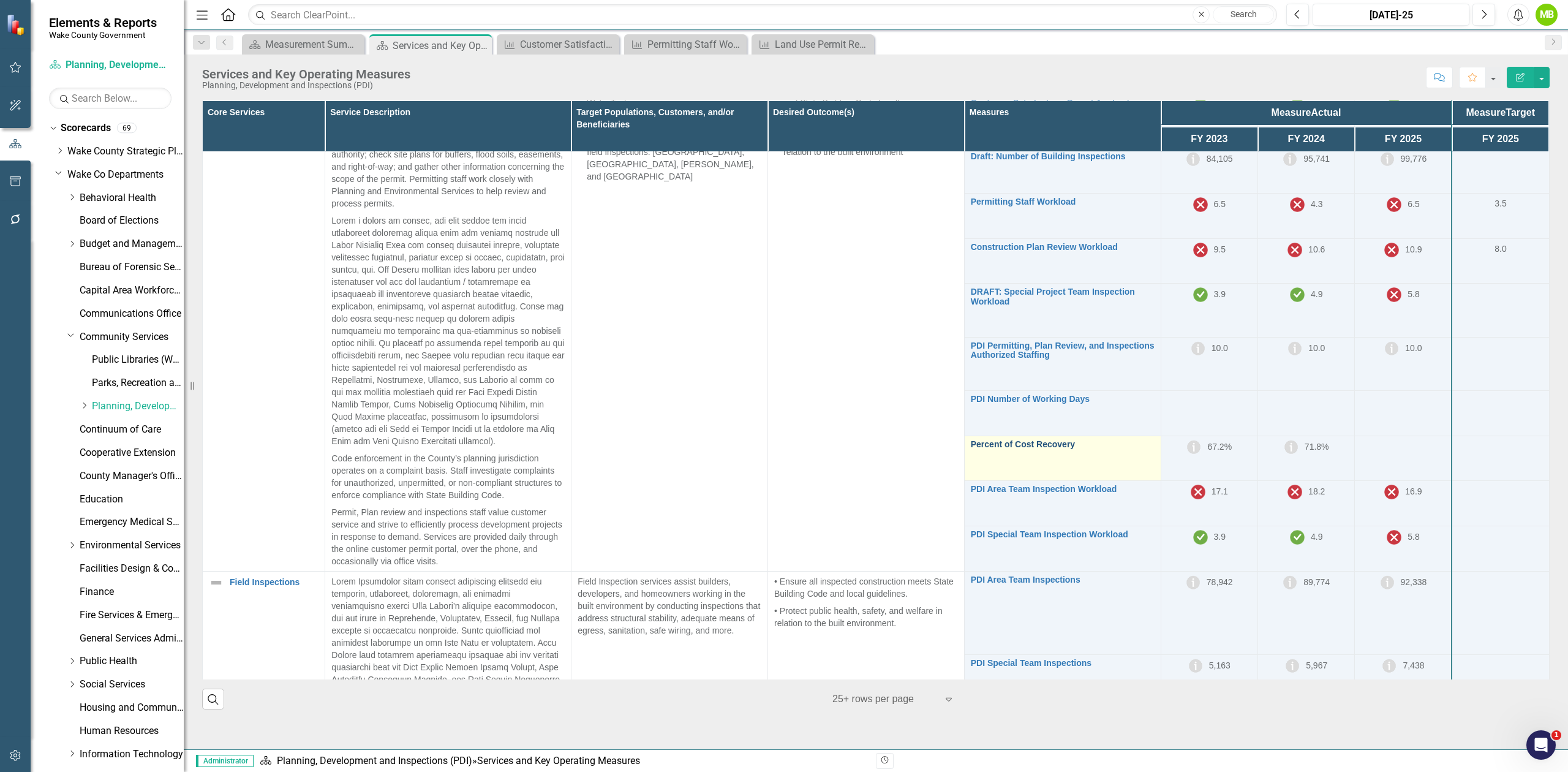
click at [1025, 449] on link "Percent of Cost Recovery" at bounding box center [1063, 444] width 184 height 9
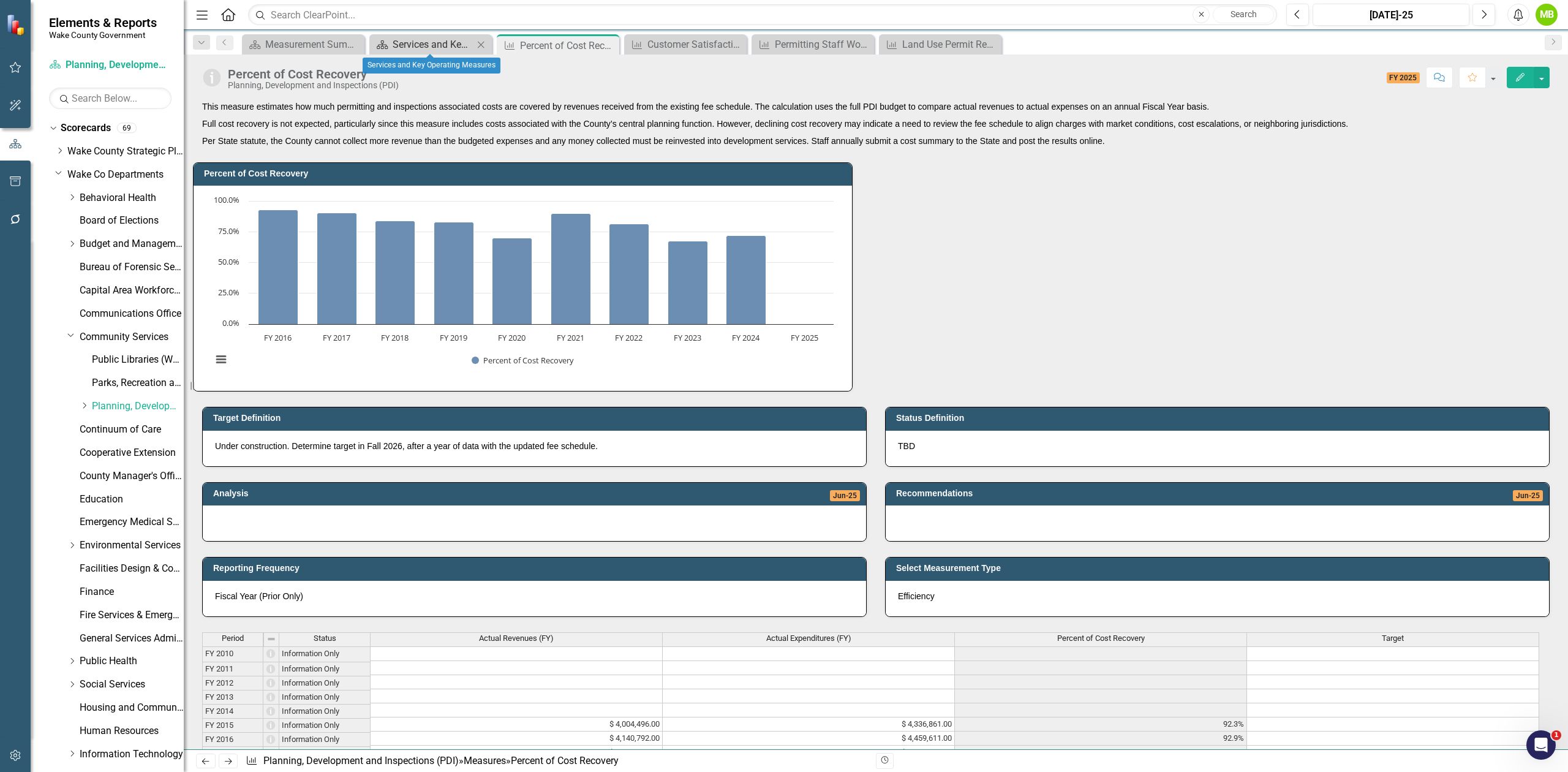
click at [441, 47] on div "Services and Key Operating Measures" at bounding box center [433, 44] width 81 height 15
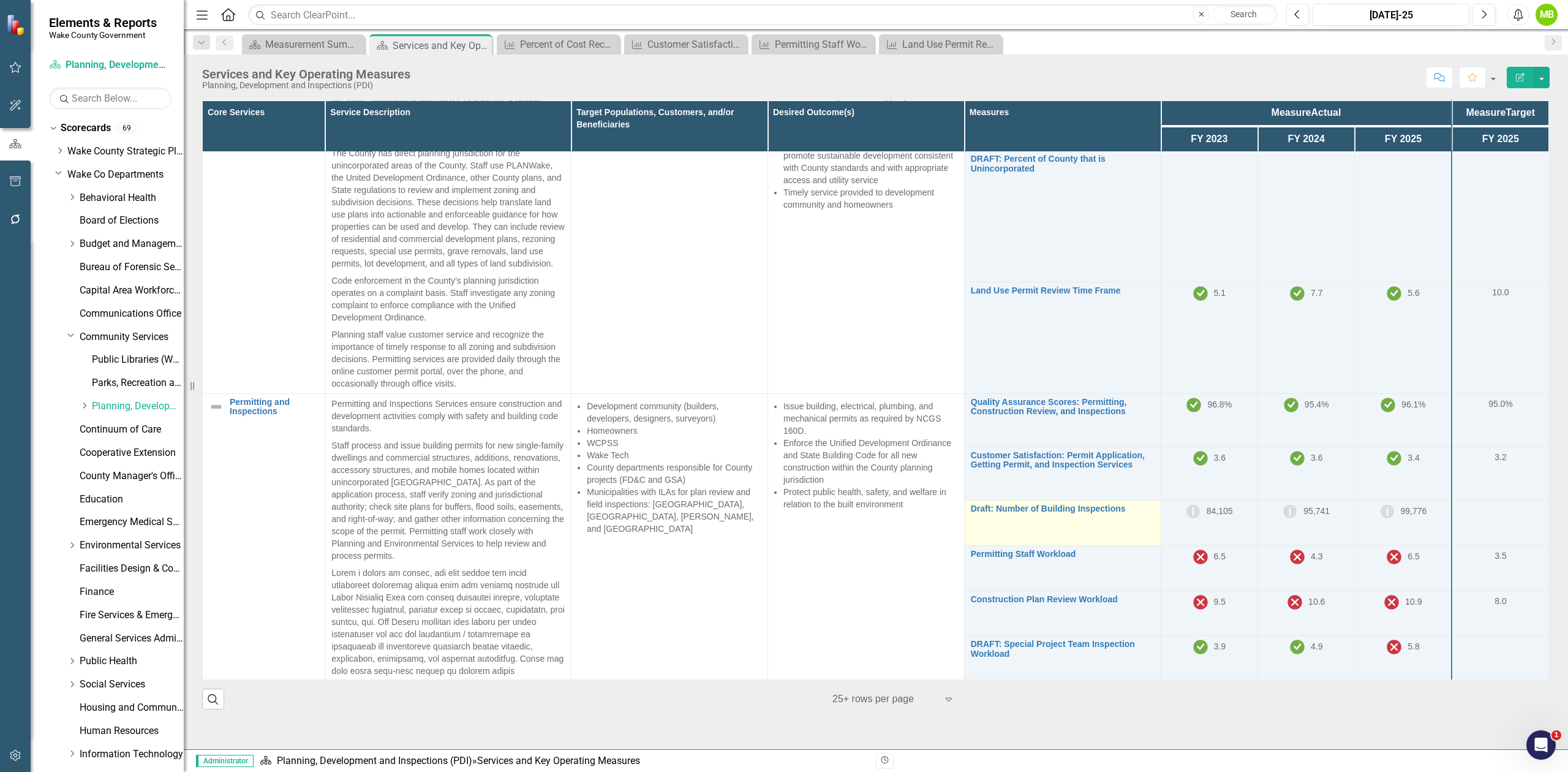
scroll to position [163, 0]
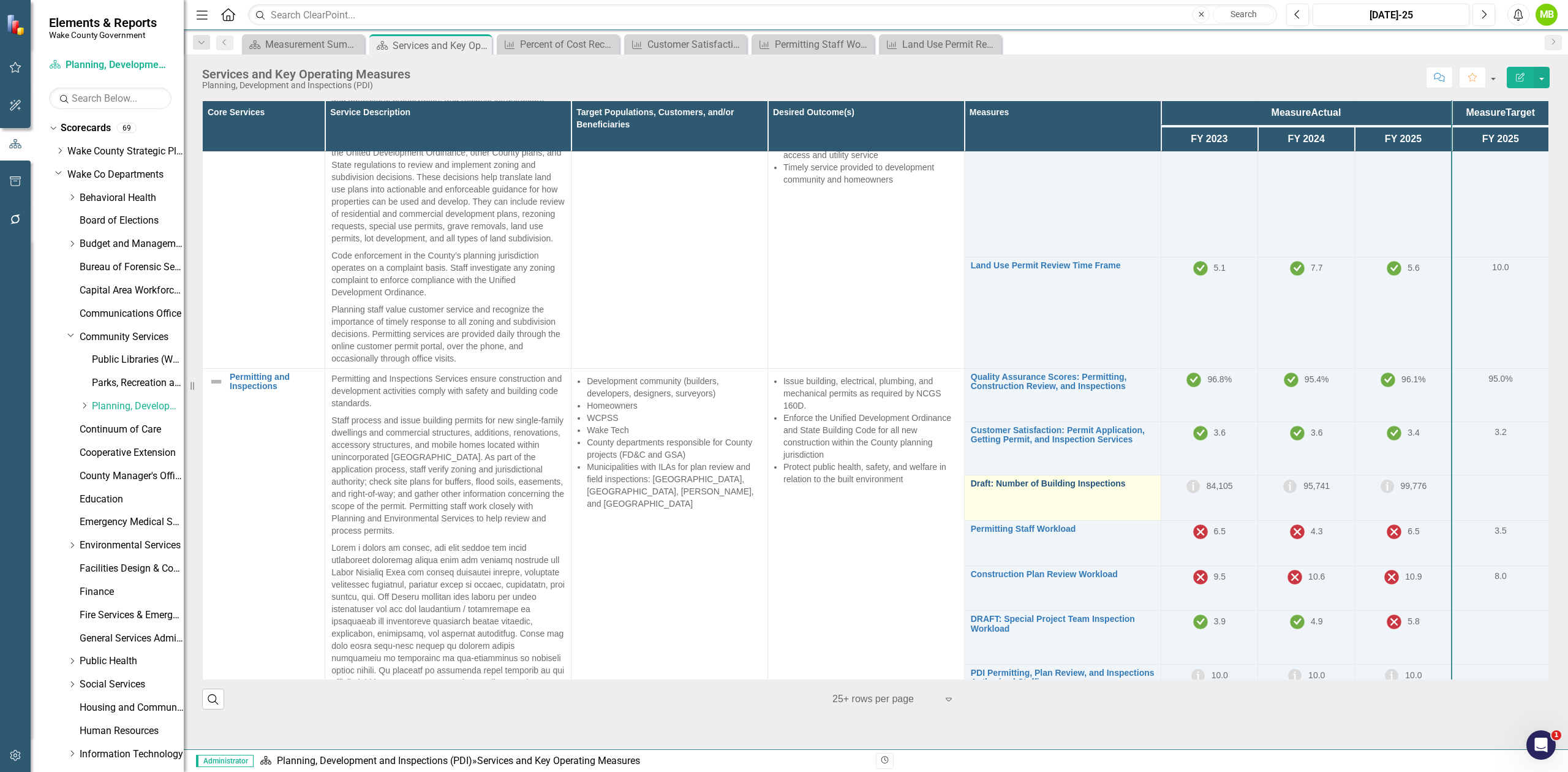
click at [1054, 488] on link "Draft: Number of Building Inspections" at bounding box center [1063, 483] width 184 height 9
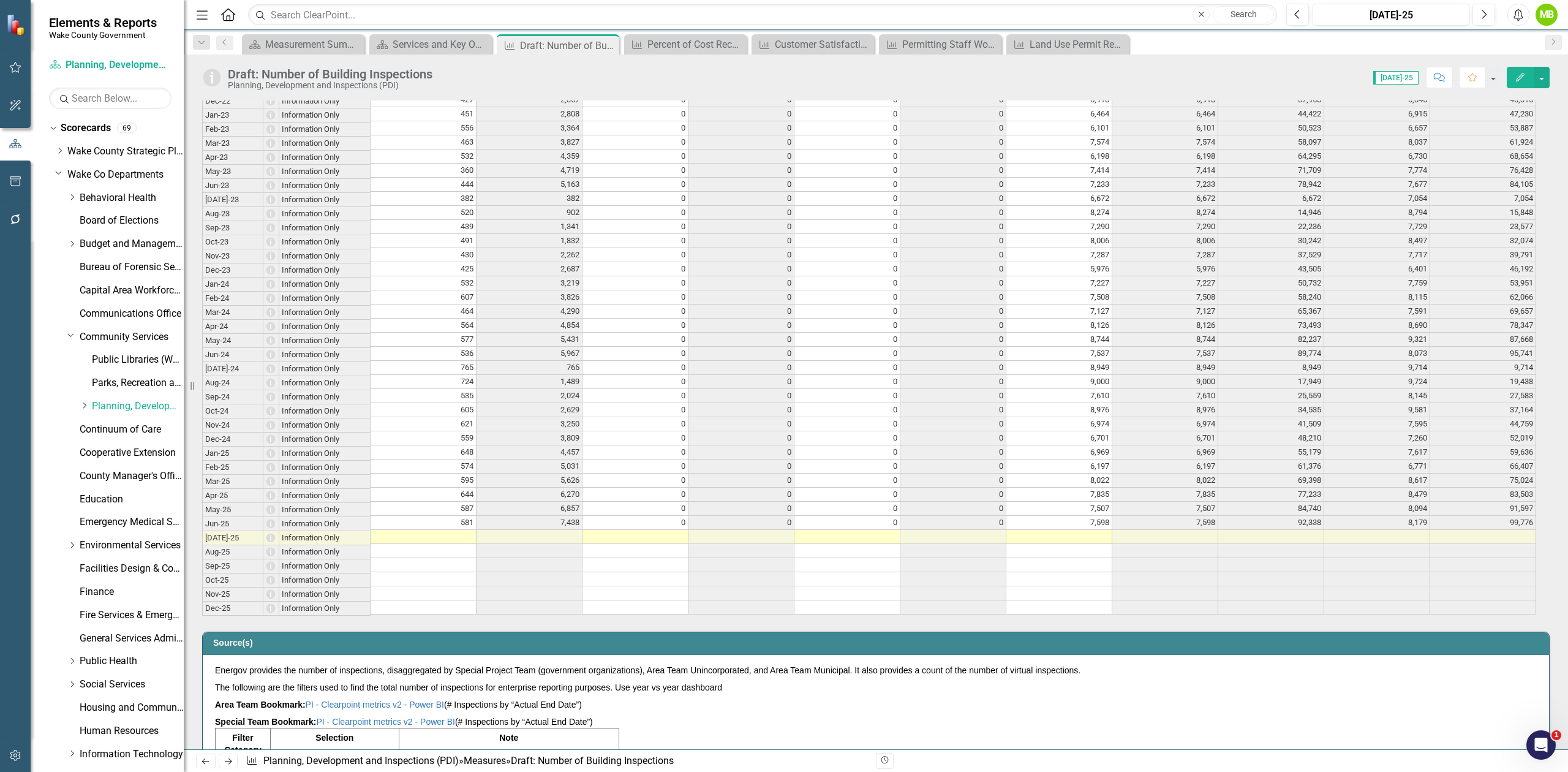
scroll to position [2123, 0]
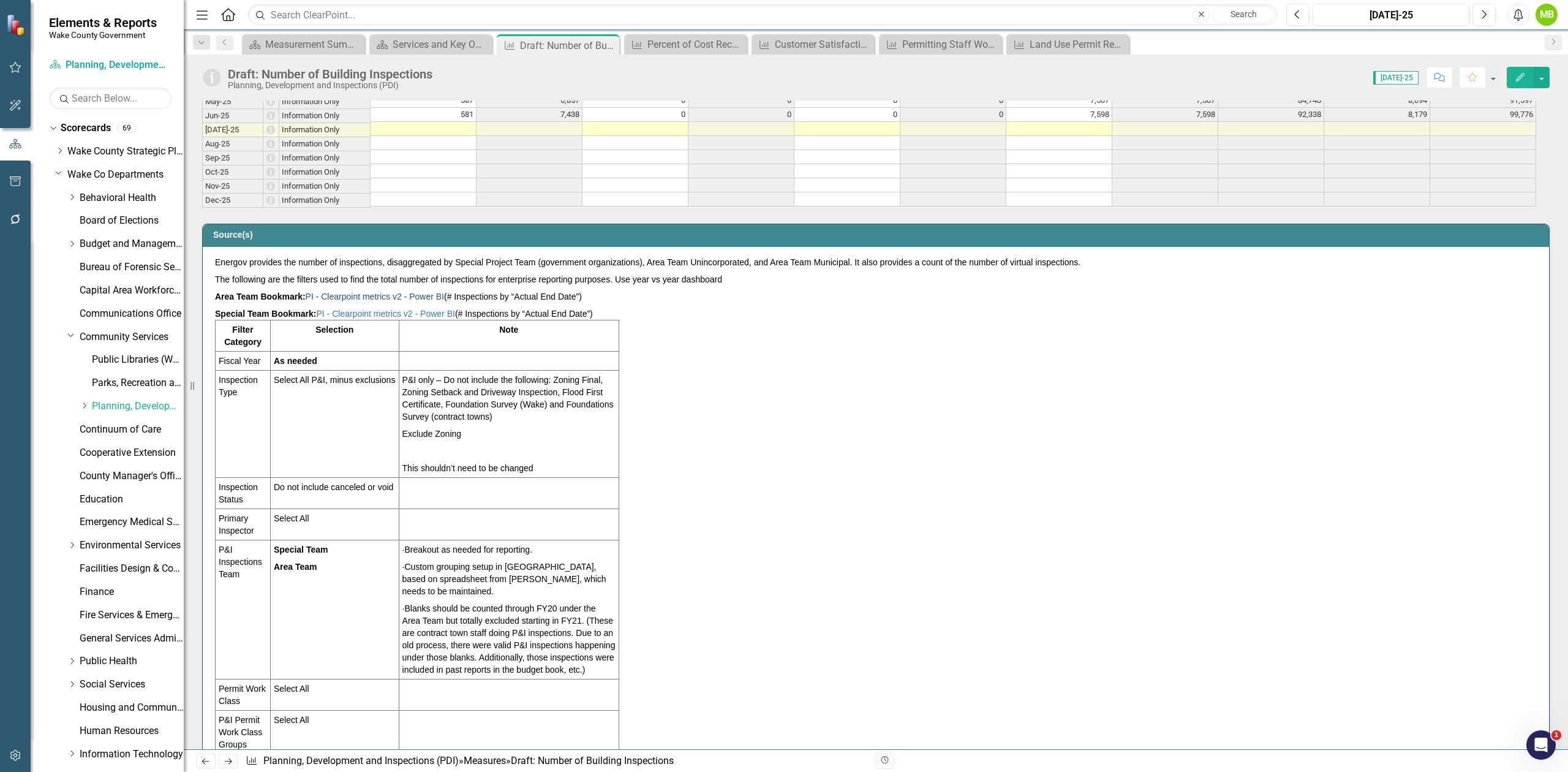
click at [371, 301] on link "PI - Clearpoint metrics v2 - Power BI" at bounding box center [375, 296] width 138 height 10
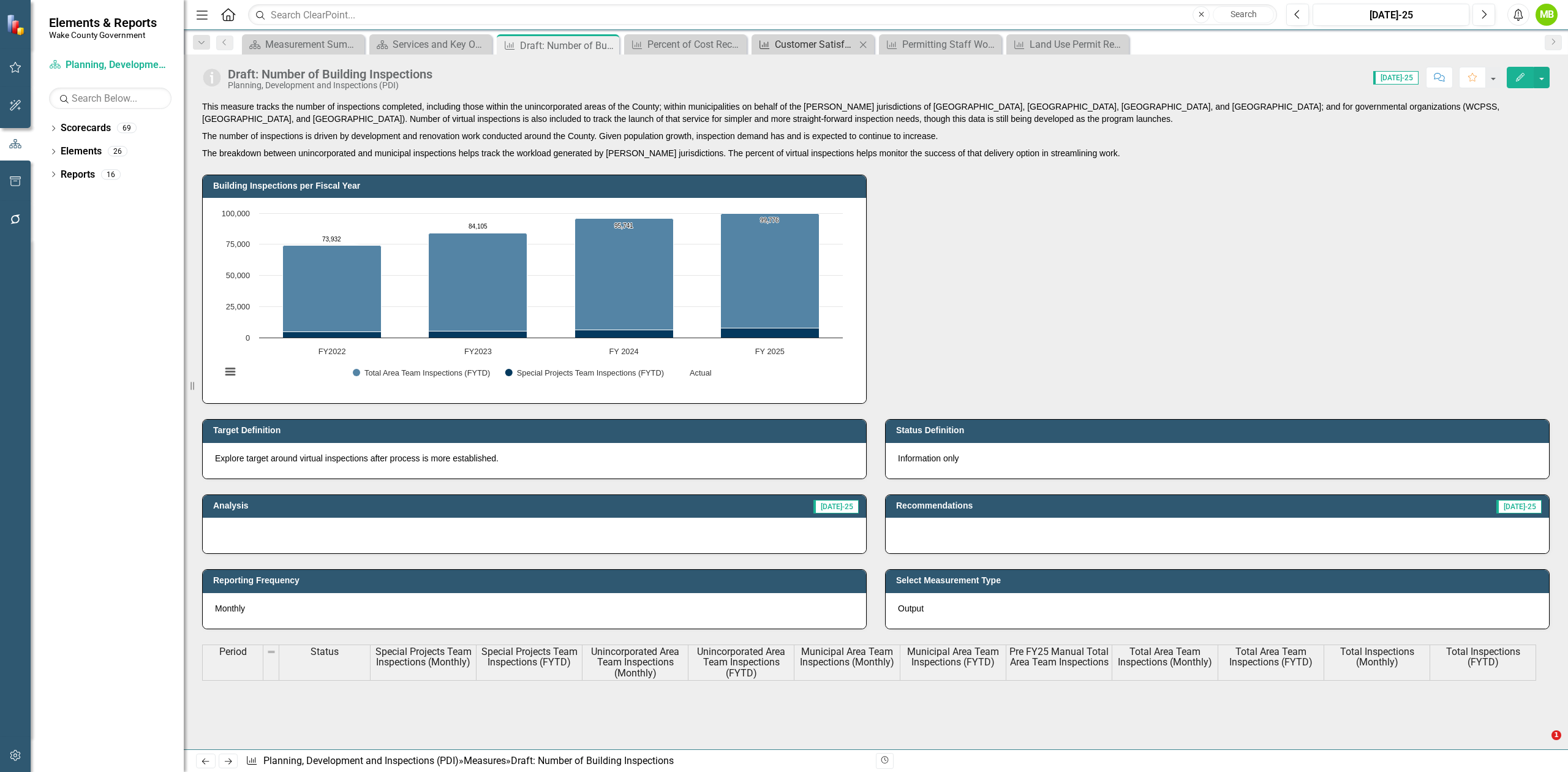
click at [828, 43] on div "Customer Satisfaction: Permit Application, Getting Permit, and Inspection Servi…" at bounding box center [815, 44] width 81 height 15
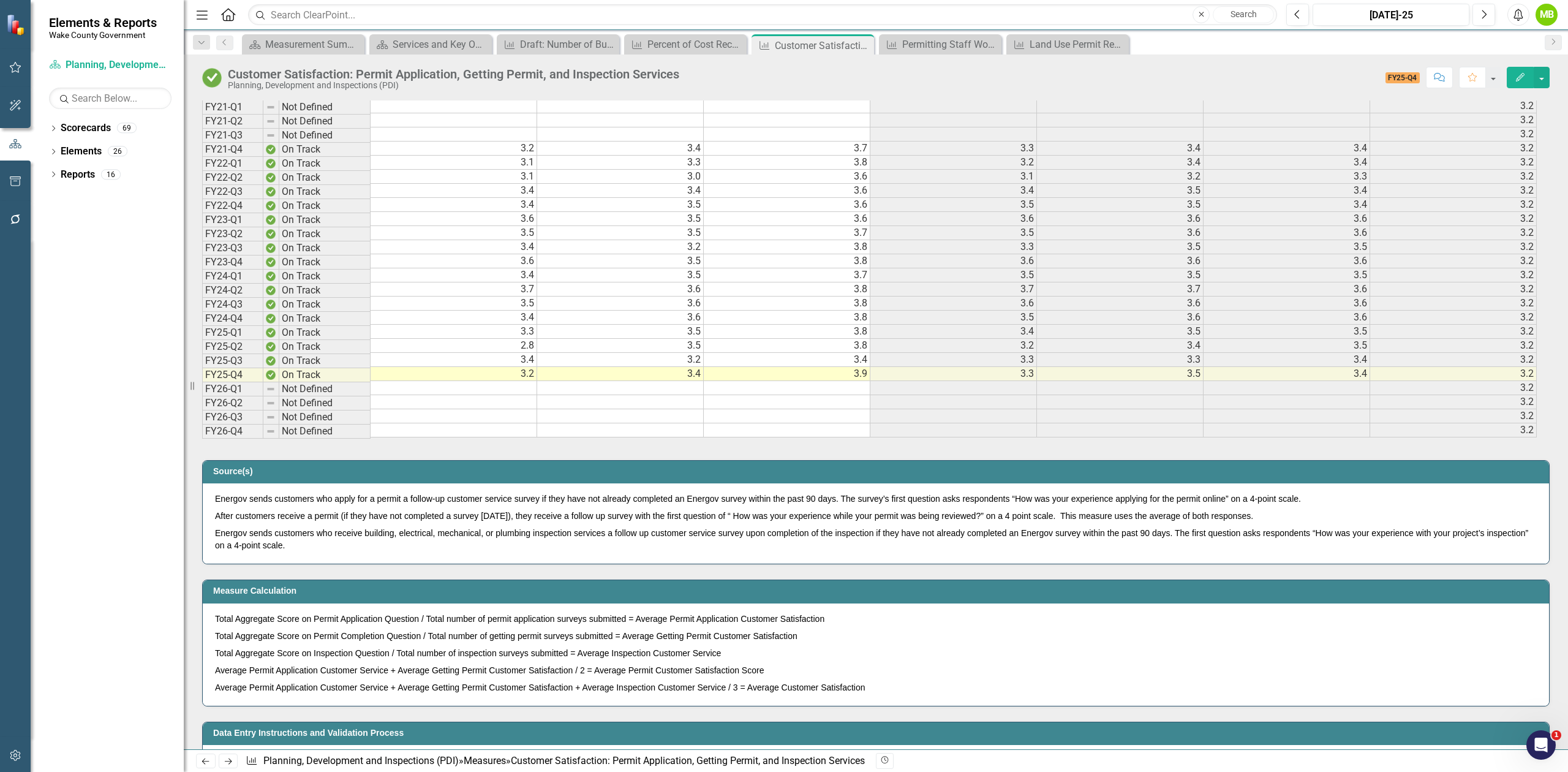
scroll to position [1552, 0]
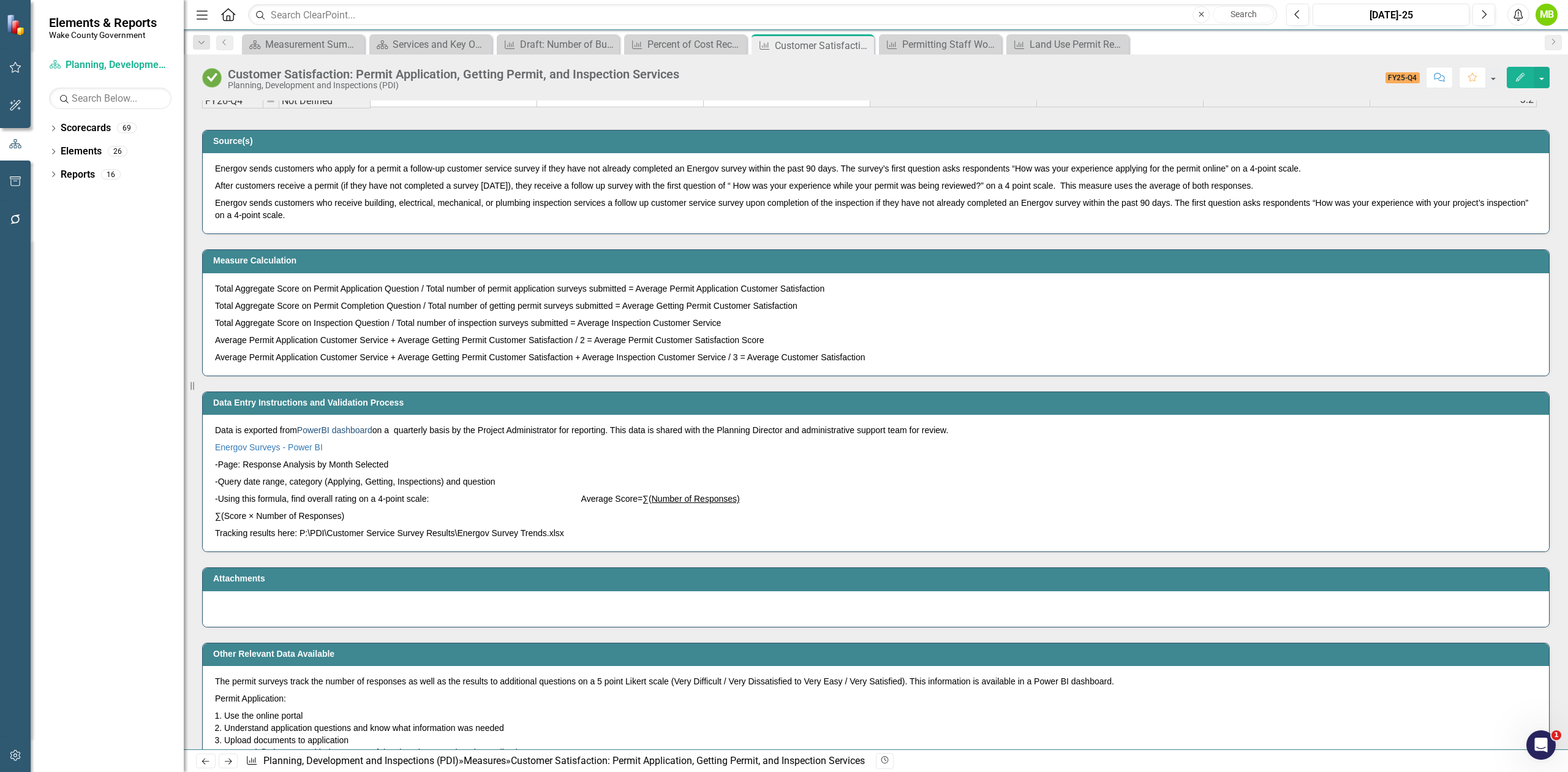
click at [331, 435] on link "PowerBI dashboard" at bounding box center [335, 430] width 75 height 10
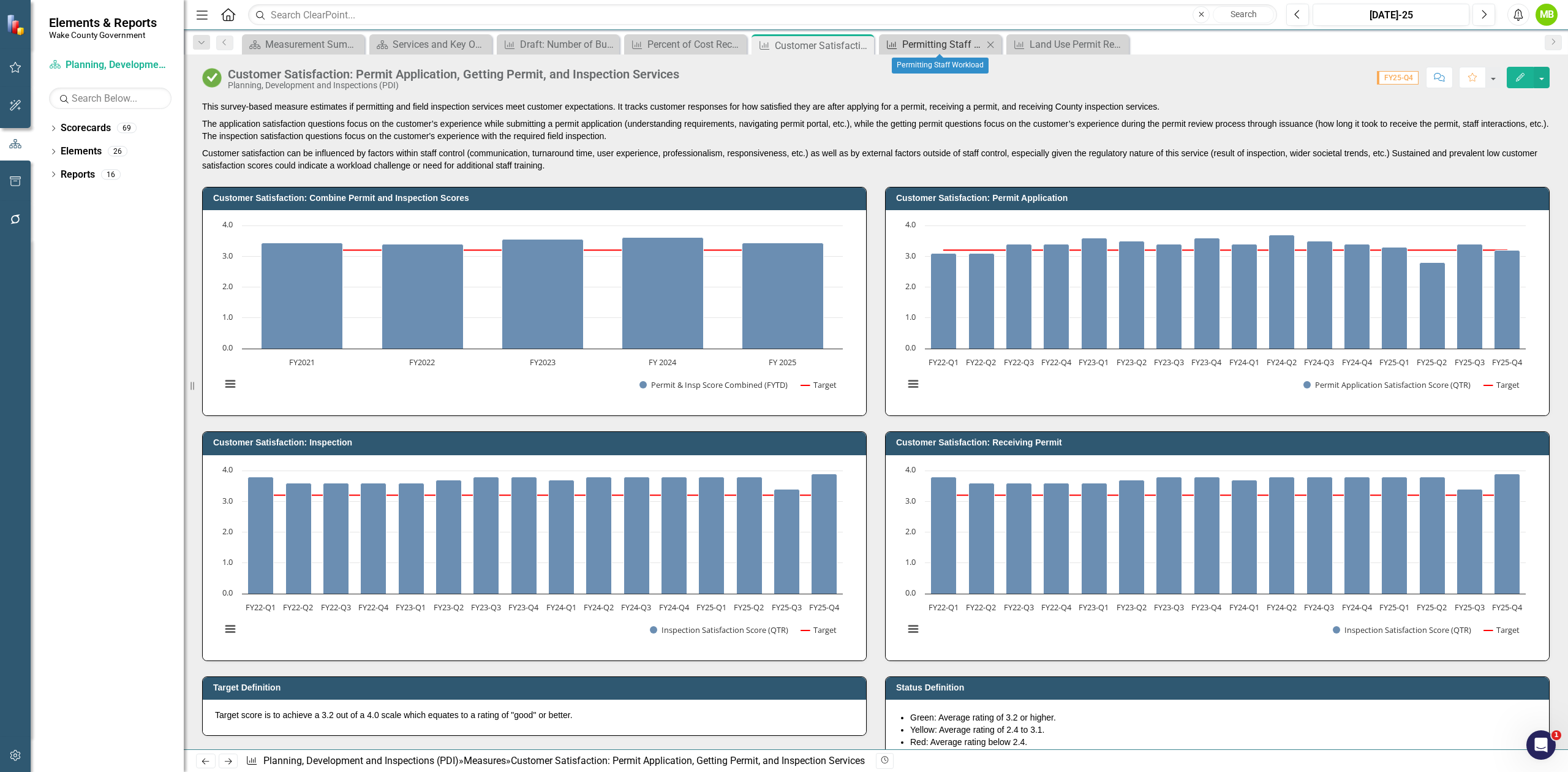
click at [927, 45] on div "Permitting Staff Workload" at bounding box center [942, 44] width 81 height 15
